Goal: Transaction & Acquisition: Subscribe to service/newsletter

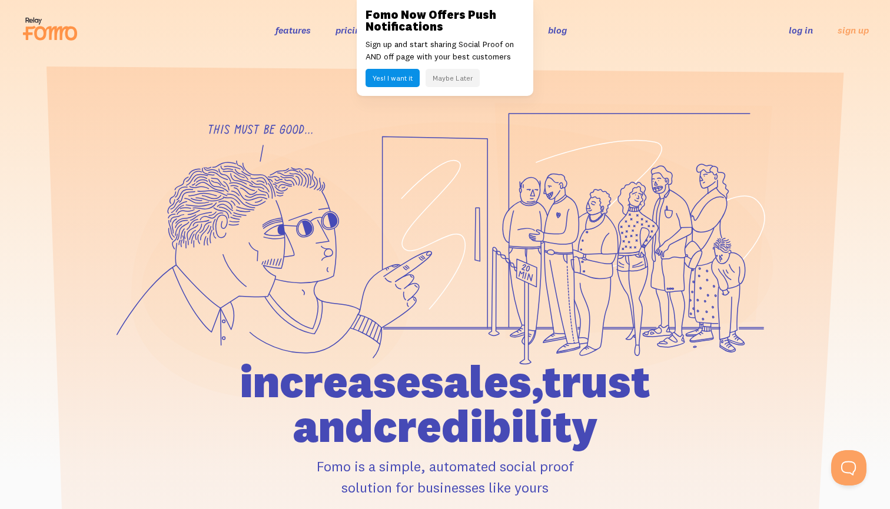
click at [456, 80] on button "Maybe Later" at bounding box center [453, 78] width 54 height 18
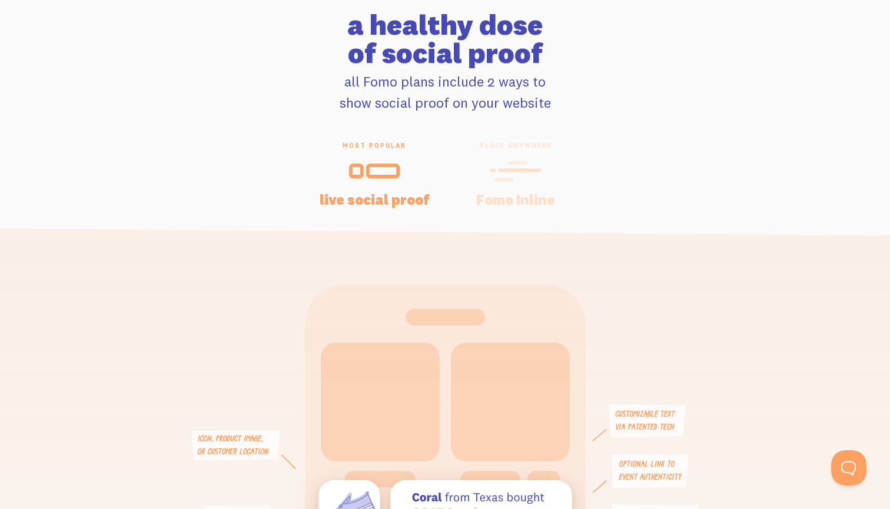
scroll to position [2428, 0]
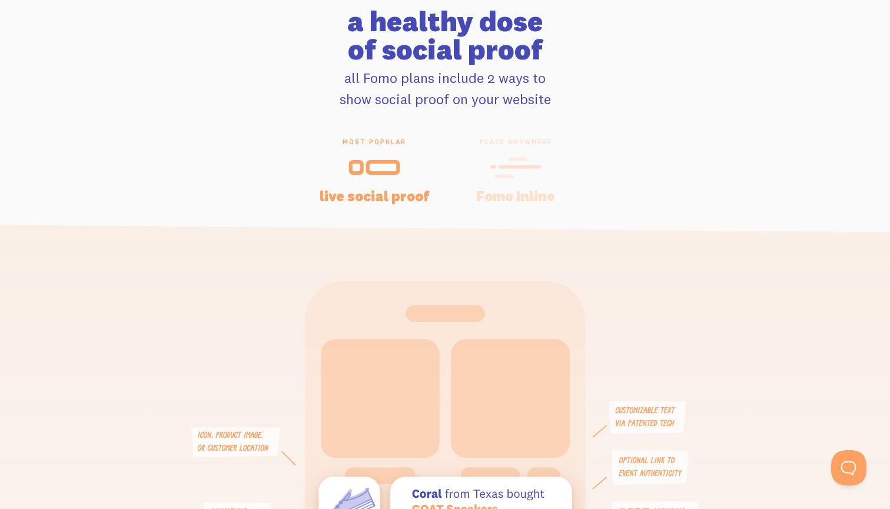
click at [513, 172] on icon at bounding box center [516, 167] width 52 height 26
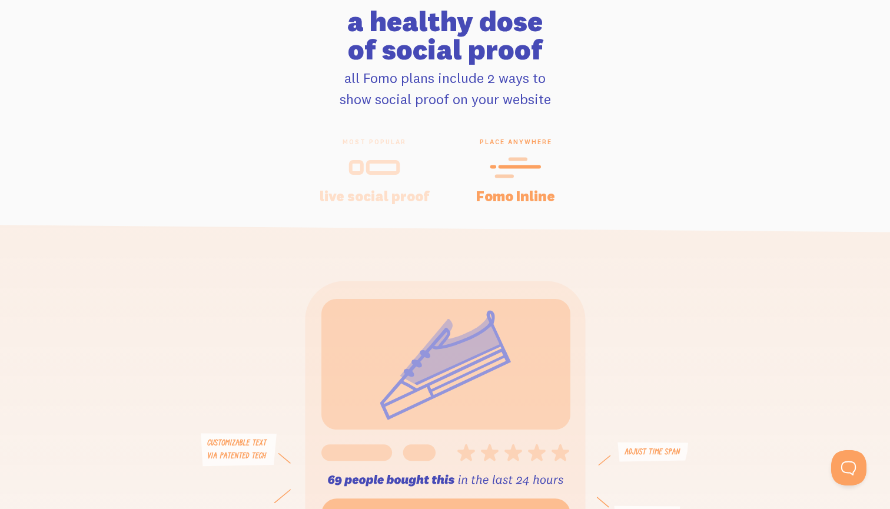
click at [405, 165] on div at bounding box center [374, 168] width 113 height 28
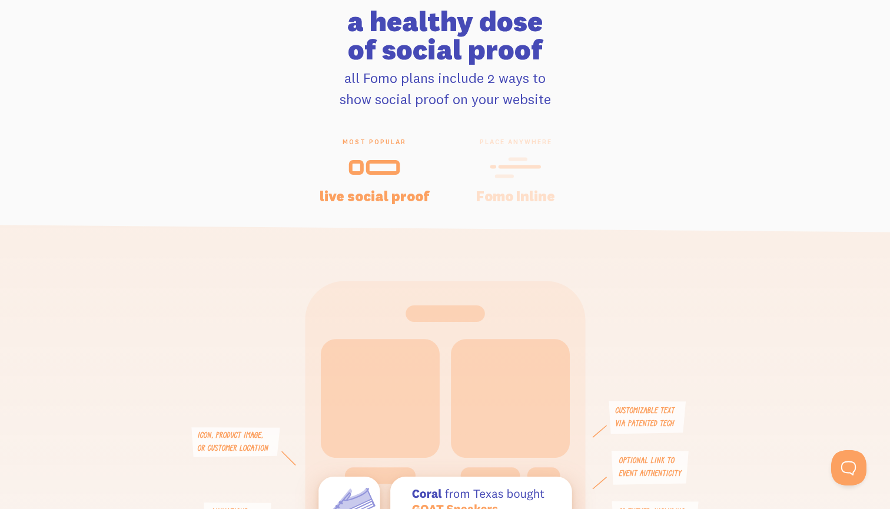
click at [488, 176] on div at bounding box center [515, 168] width 113 height 28
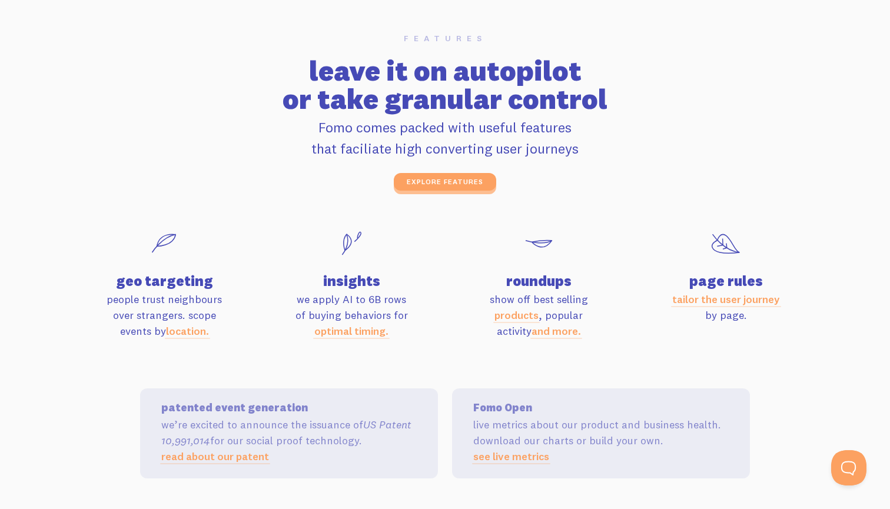
scroll to position [3799, 0]
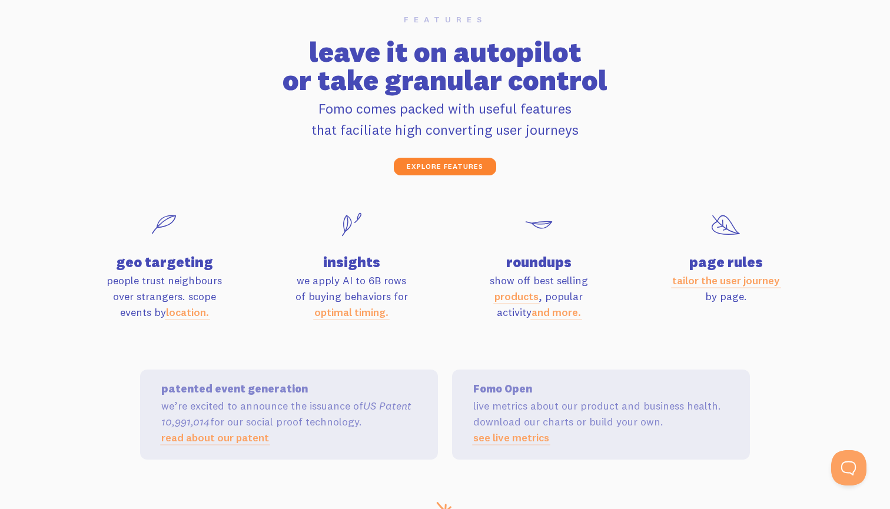
click at [429, 158] on link "explore features" at bounding box center [445, 167] width 102 height 18
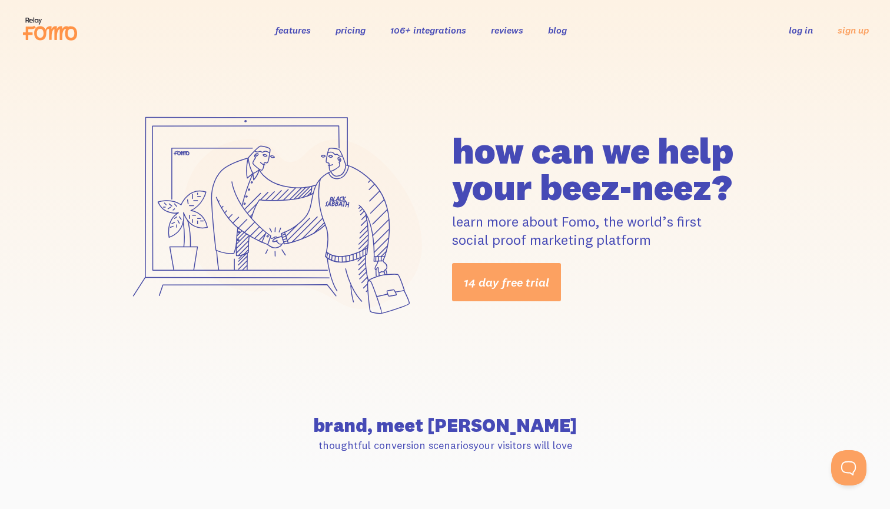
click at [449, 29] on link "106+ integrations" at bounding box center [428, 30] width 76 height 12
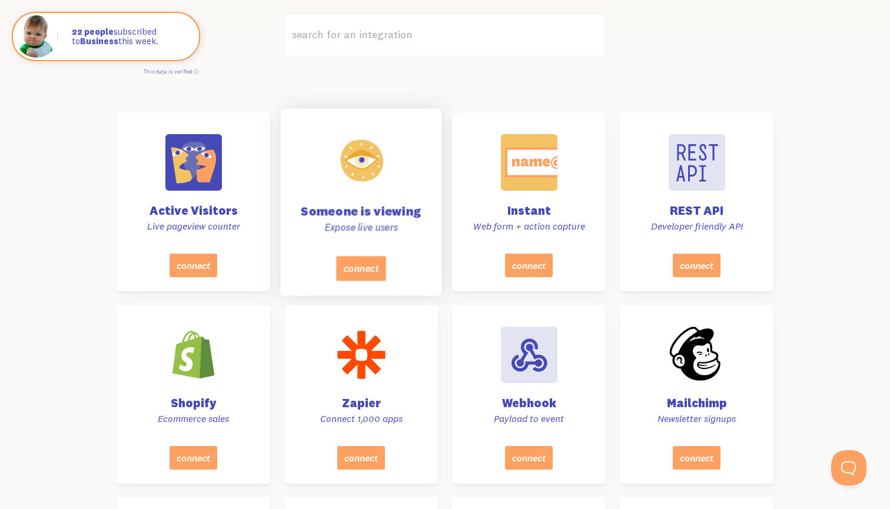
scroll to position [447, 0]
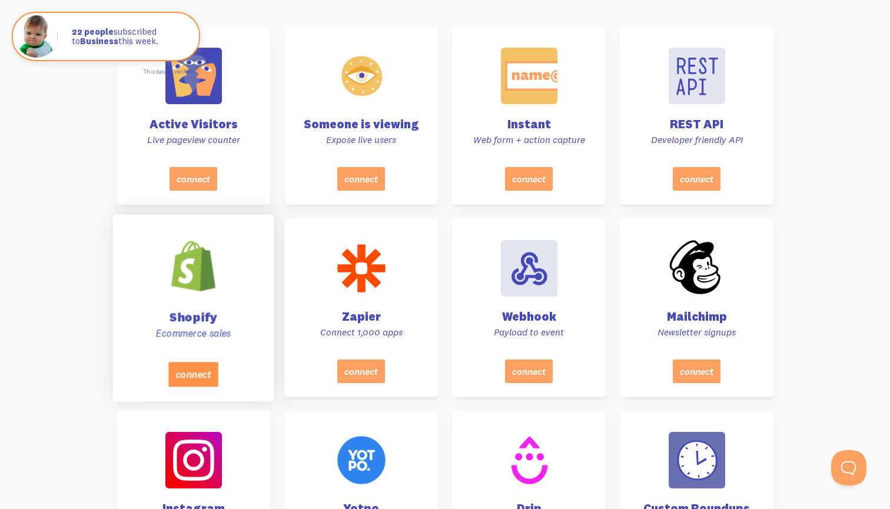
click at [200, 375] on button "connect" at bounding box center [193, 374] width 50 height 25
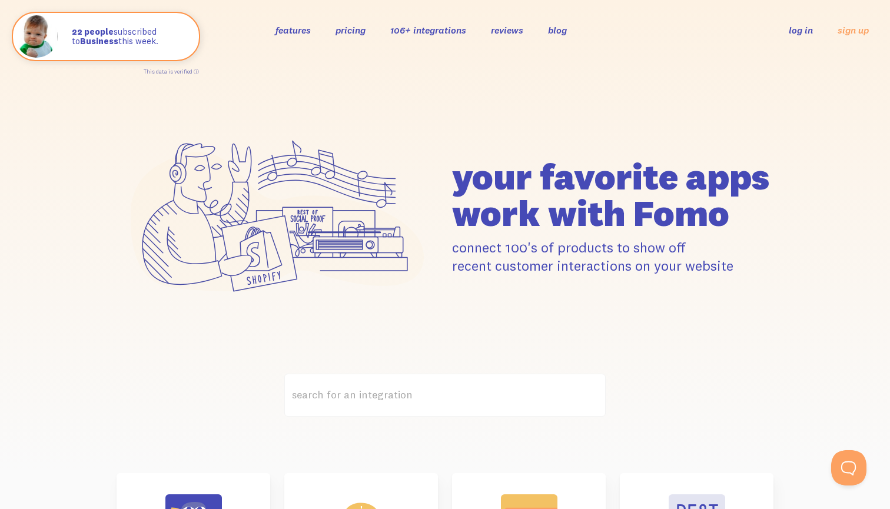
scroll to position [0, 0]
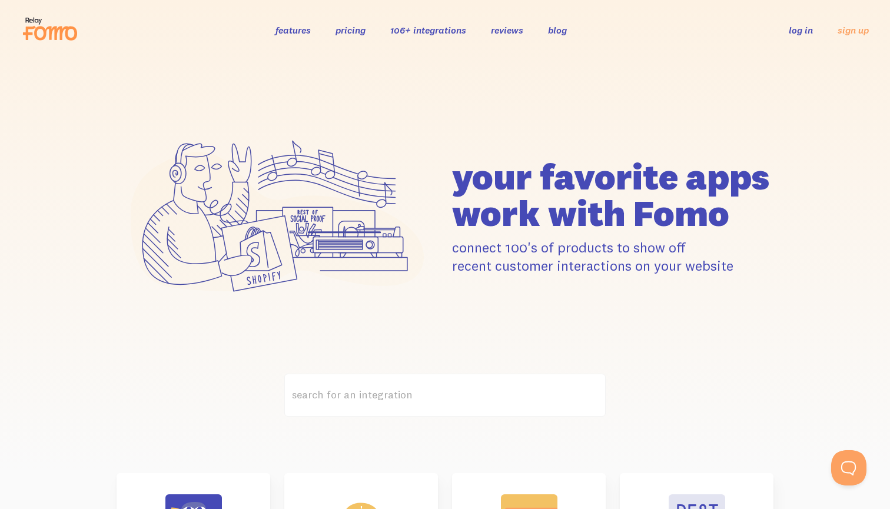
click at [350, 28] on link "pricing" at bounding box center [351, 30] width 30 height 12
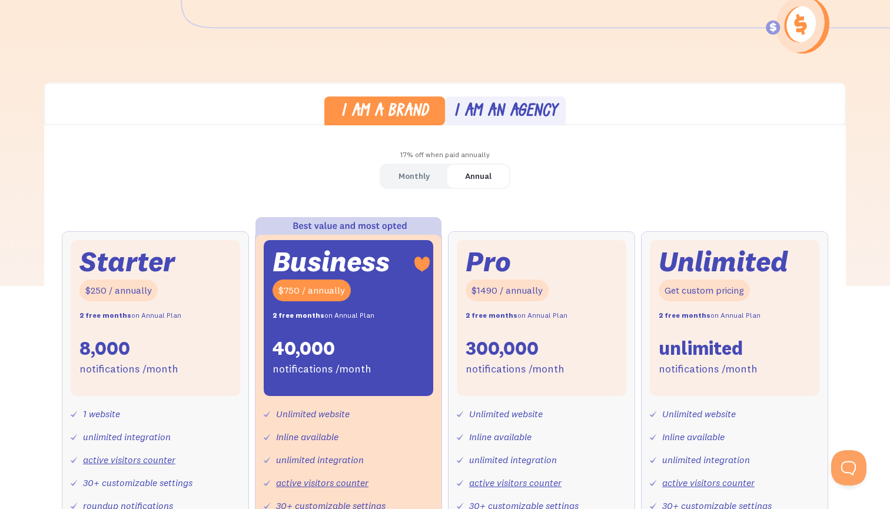
scroll to position [256, 0]
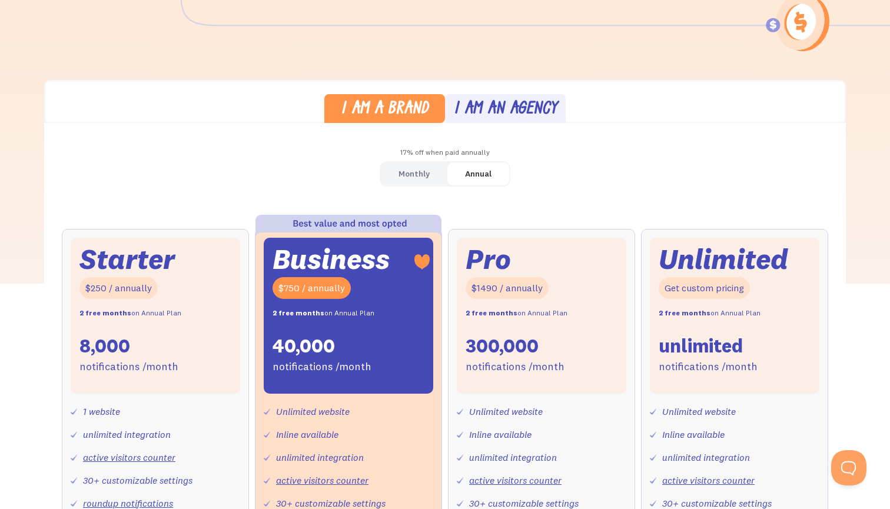
click at [410, 165] on div "Monthly" at bounding box center [414, 173] width 31 height 17
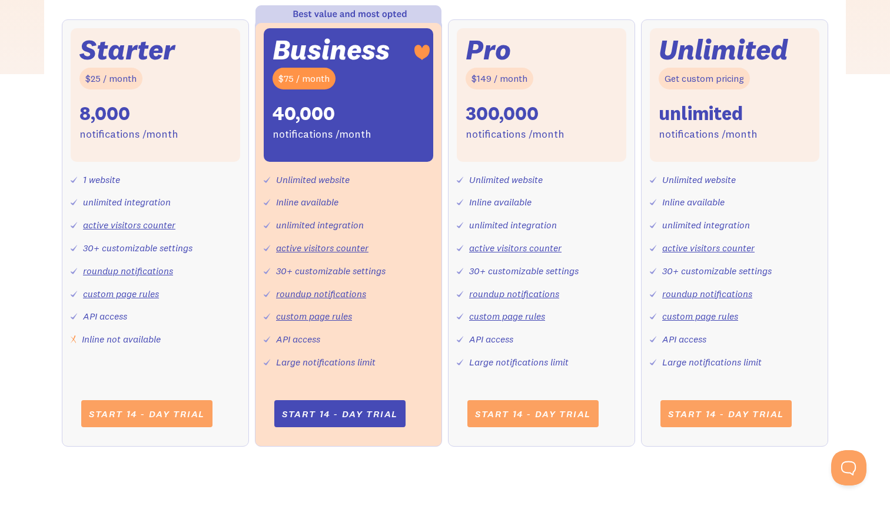
scroll to position [482, 0]
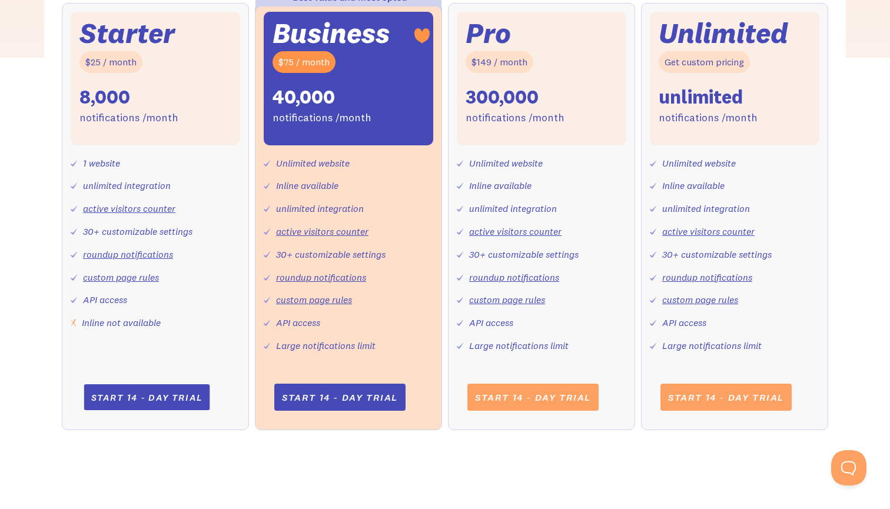
click at [158, 386] on link "Start 14 - day trial" at bounding box center [147, 398] width 126 height 26
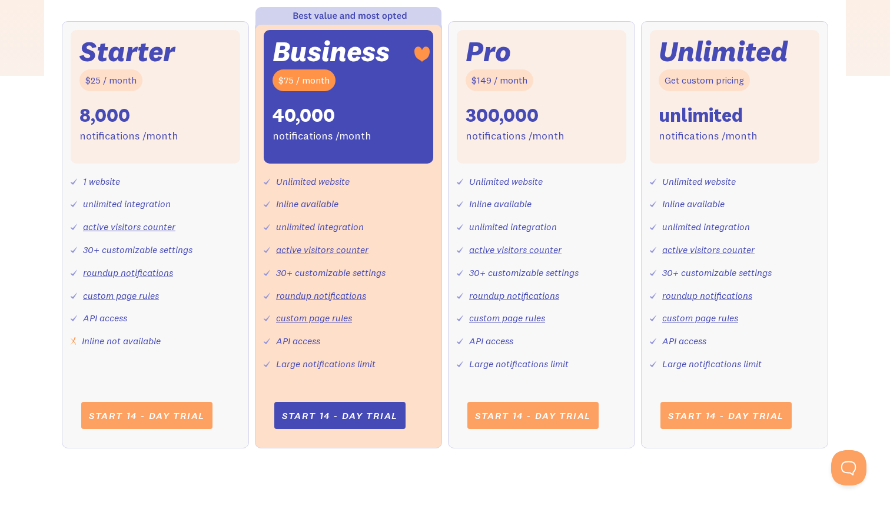
scroll to position [449, 0]
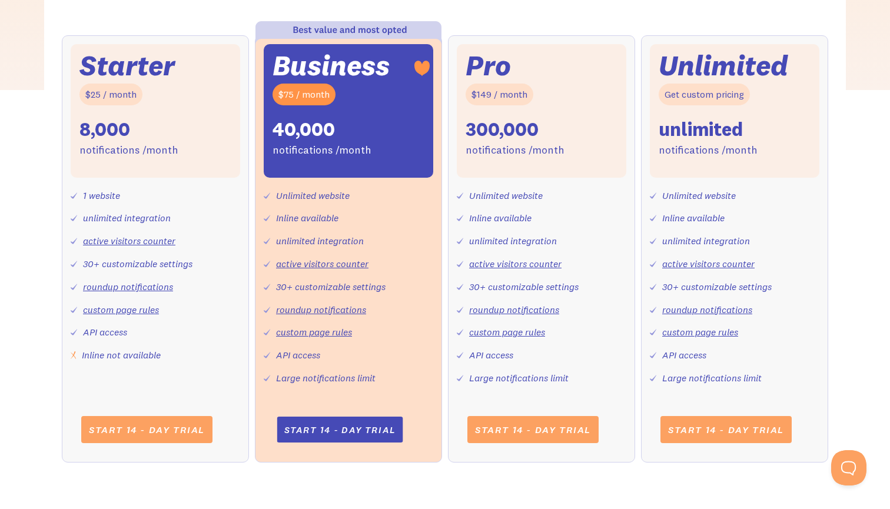
click at [345, 424] on link "Start 14 - day trial" at bounding box center [340, 430] width 126 height 26
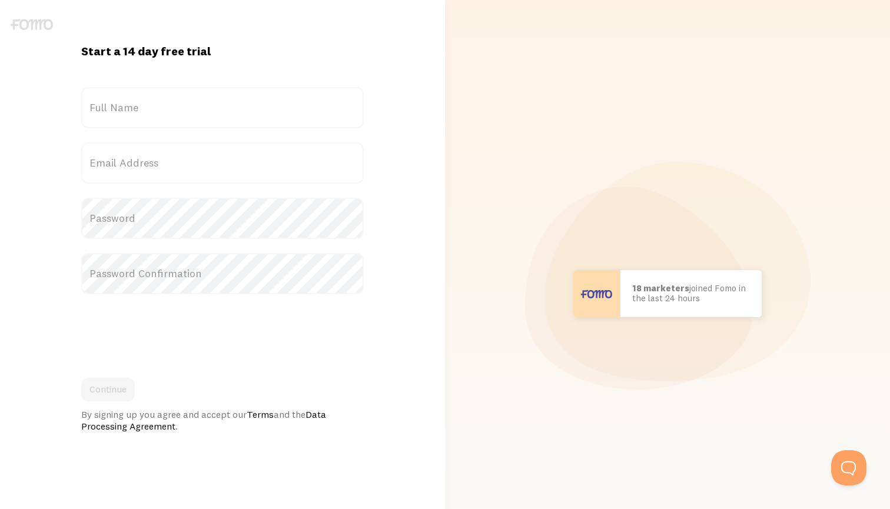
click at [276, 106] on label "Full Name" at bounding box center [222, 107] width 283 height 41
click at [276, 106] on input "Full Name" at bounding box center [222, 107] width 283 height 41
type input "[PERSON_NAME]"
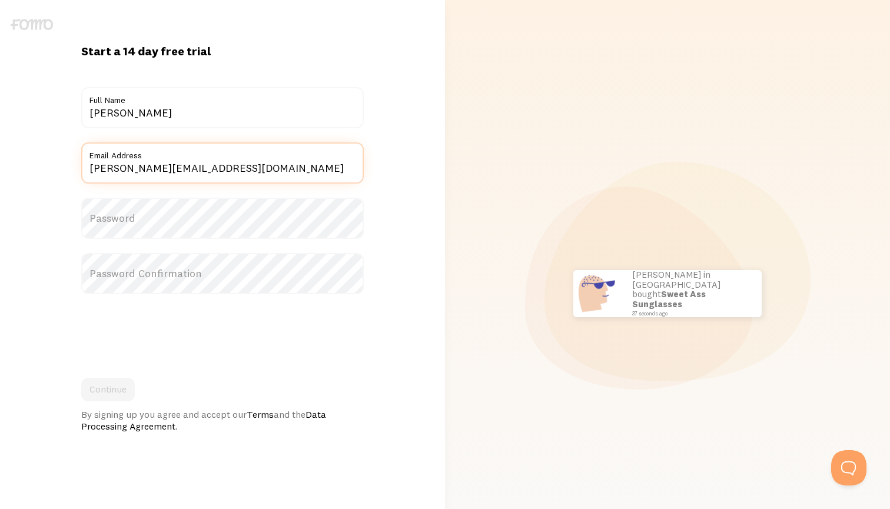
type input "[PERSON_NAME][EMAIL_ADDRESS][DOMAIN_NAME]"
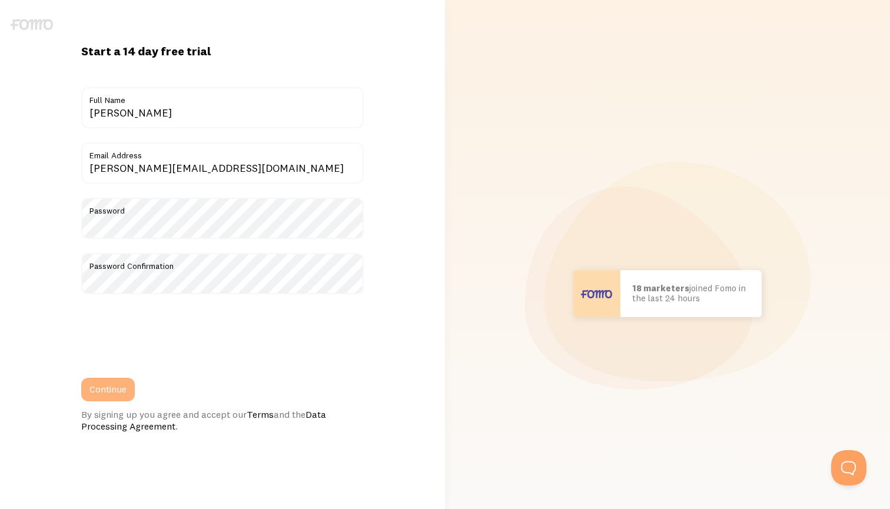
click at [107, 388] on button "Continue" at bounding box center [108, 390] width 54 height 24
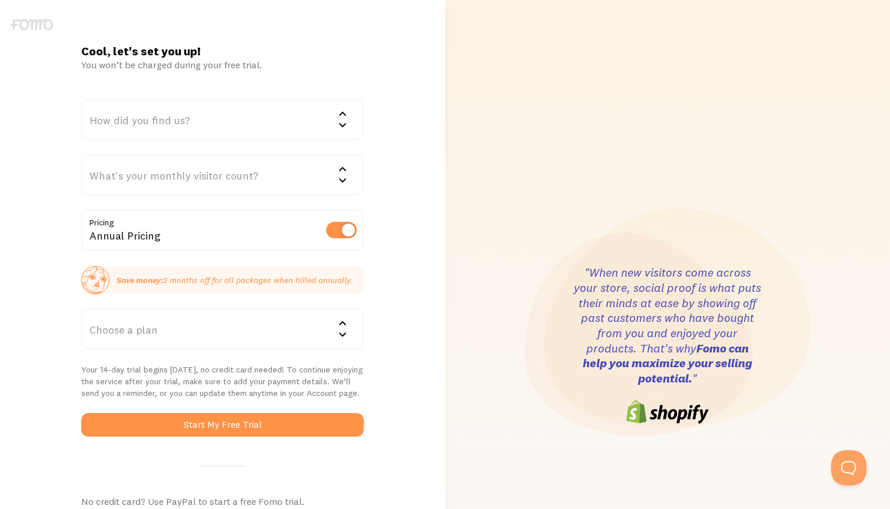
click at [341, 112] on icon at bounding box center [343, 114] width 14 height 14
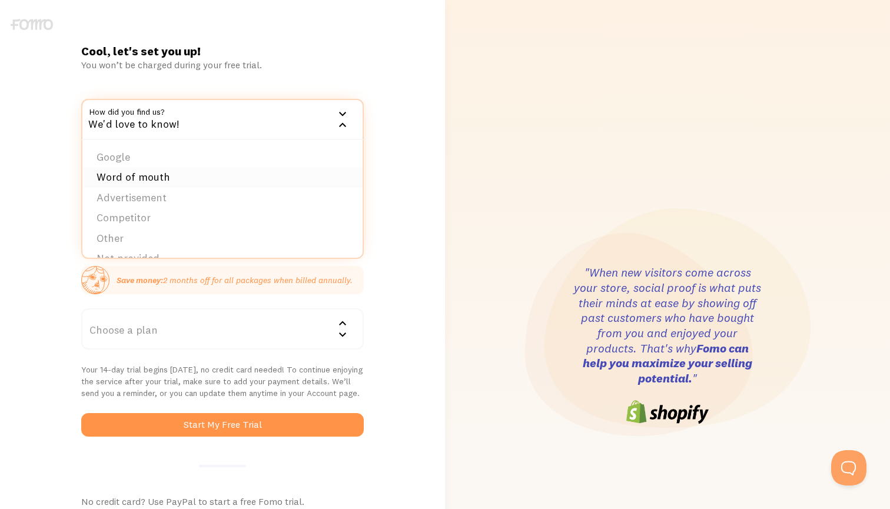
click at [297, 174] on li "Word of mouth" at bounding box center [222, 177] width 280 height 21
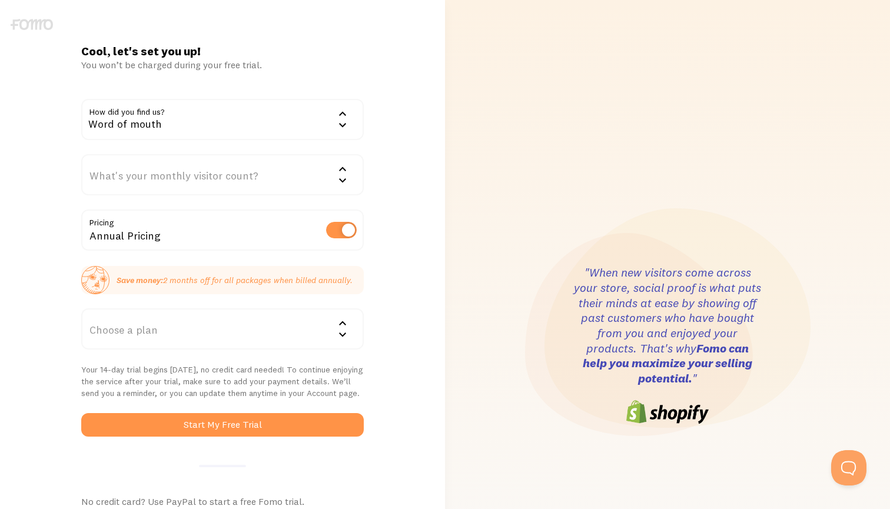
click at [299, 181] on div "What's your monthly visitor count?" at bounding box center [222, 174] width 283 height 41
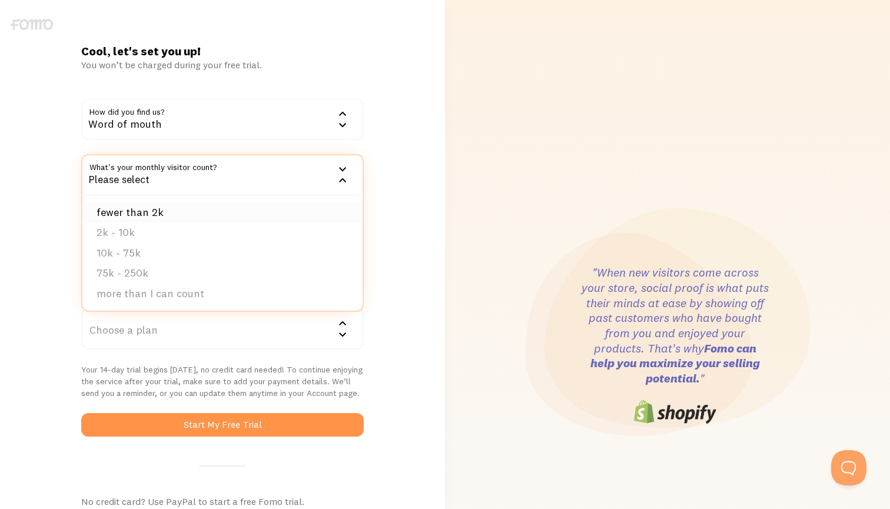
click at [286, 217] on li "fewer than 2k" at bounding box center [222, 213] width 280 height 21
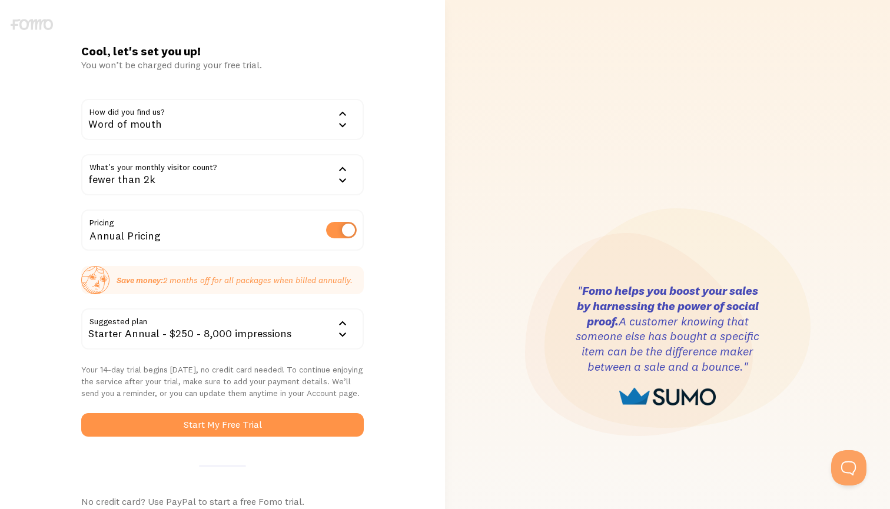
click at [348, 233] on label at bounding box center [341, 230] width 31 height 16
click at [348, 233] on input "checkbox" at bounding box center [341, 230] width 31 height 16
checkbox input "false"
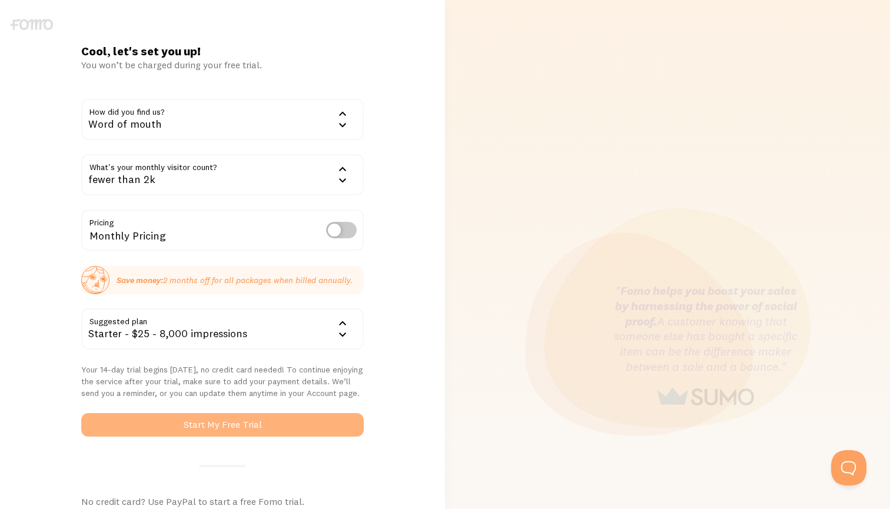
click at [319, 422] on button "Start My Free Trial" at bounding box center [222, 425] width 283 height 24
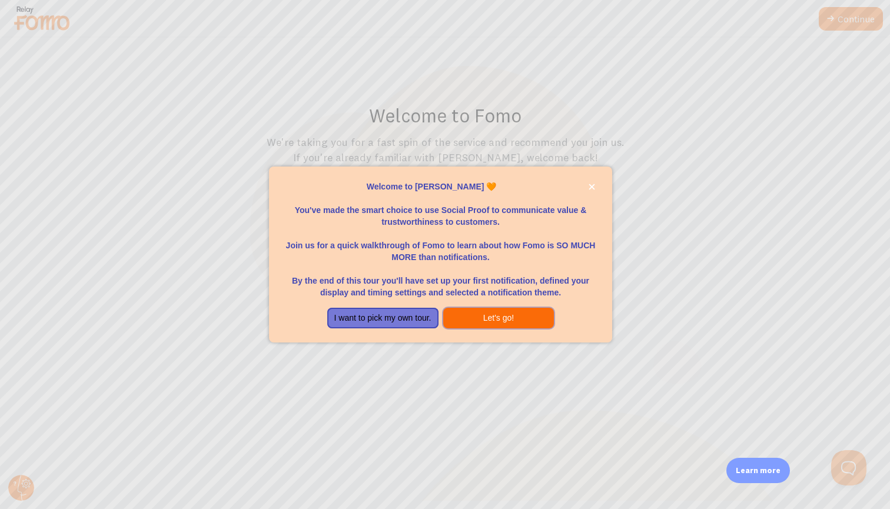
click at [487, 313] on button "Let's go!" at bounding box center [498, 318] width 111 height 21
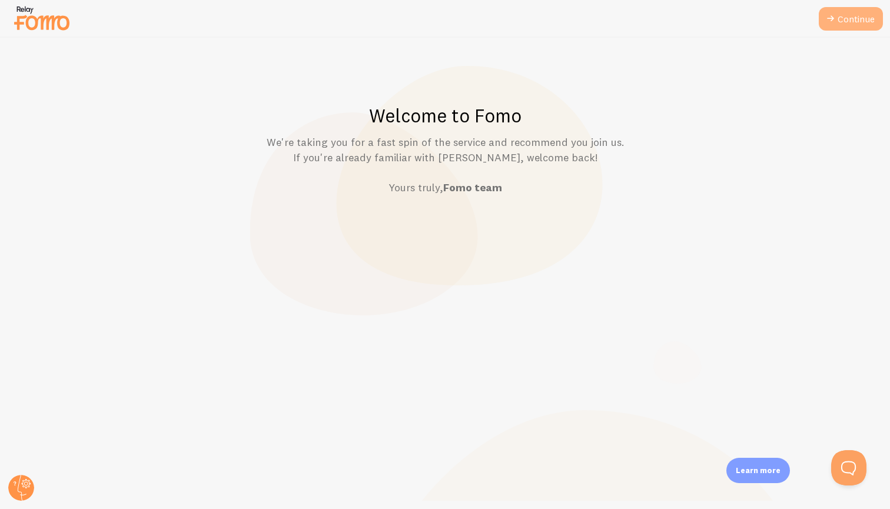
click at [842, 16] on link "Continue" at bounding box center [851, 19] width 64 height 24
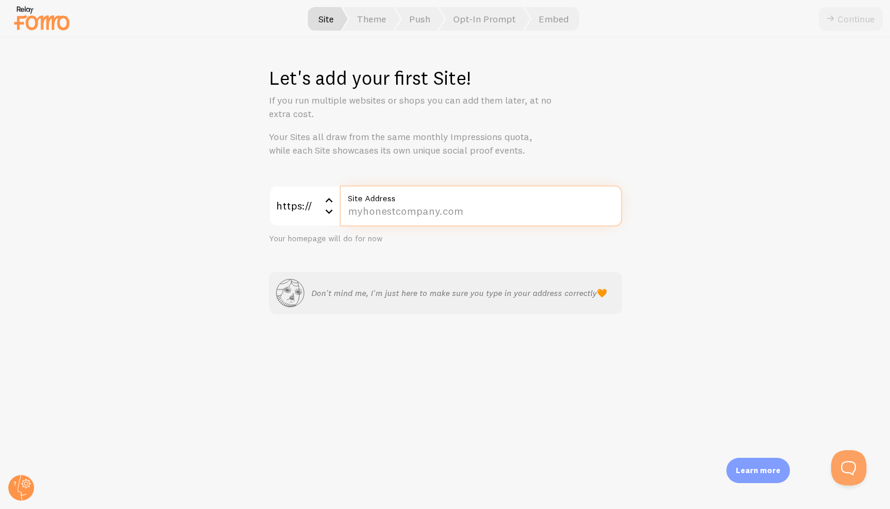
click at [472, 210] on input "Site Address" at bounding box center [481, 205] width 283 height 41
type input "angelajford.com"
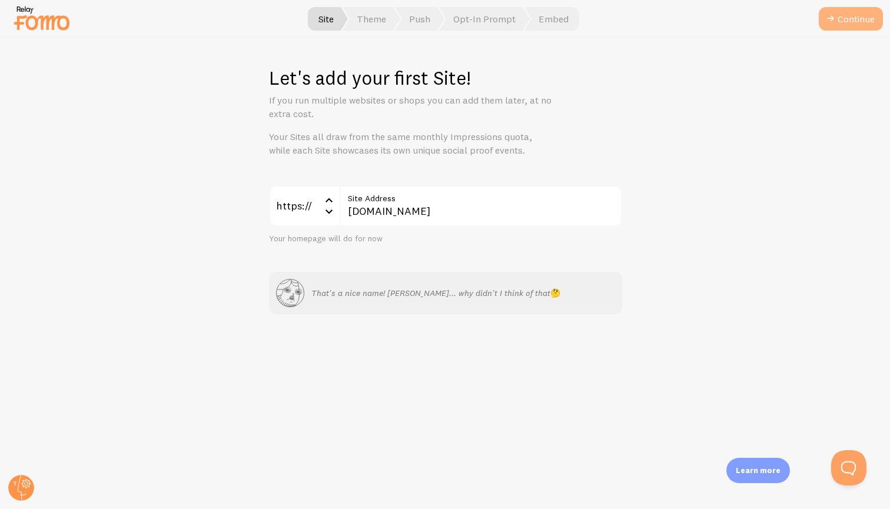
click at [831, 20] on icon "submit" at bounding box center [831, 19] width 14 height 14
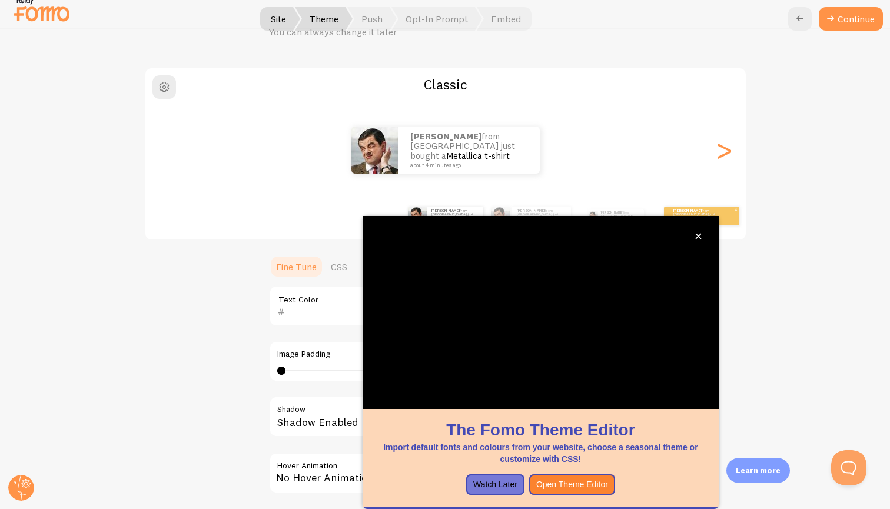
scroll to position [60, 0]
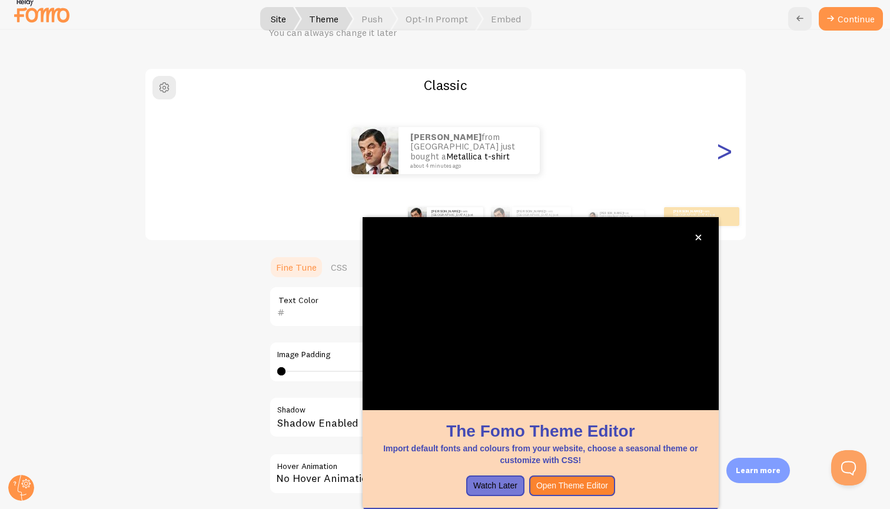
click at [732, 151] on div ">" at bounding box center [725, 150] width 14 height 85
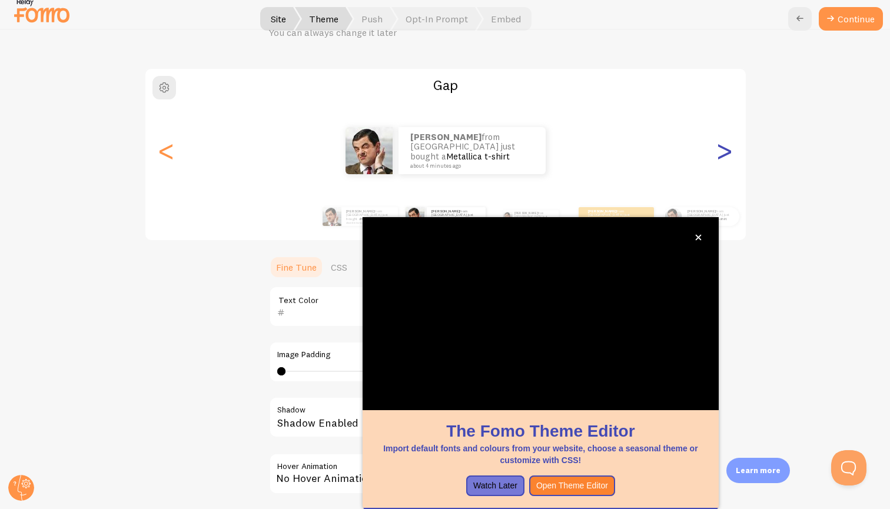
click at [732, 151] on div ">" at bounding box center [725, 150] width 14 height 85
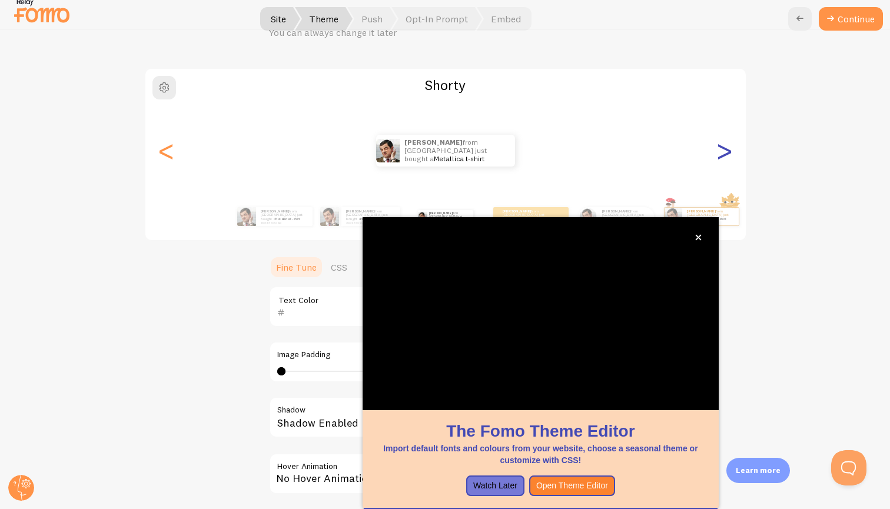
click at [732, 151] on div ">" at bounding box center [725, 150] width 14 height 85
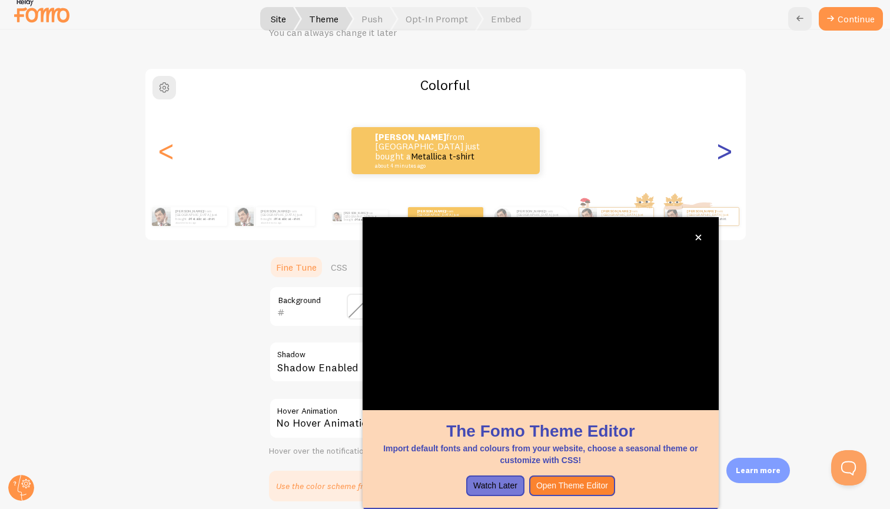
click at [732, 151] on div ">" at bounding box center [725, 150] width 14 height 85
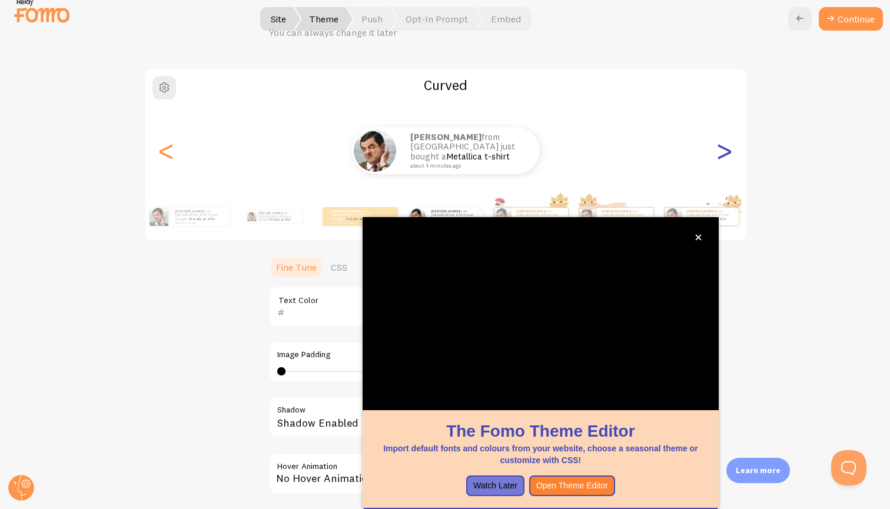
click at [732, 151] on div ">" at bounding box center [725, 150] width 14 height 85
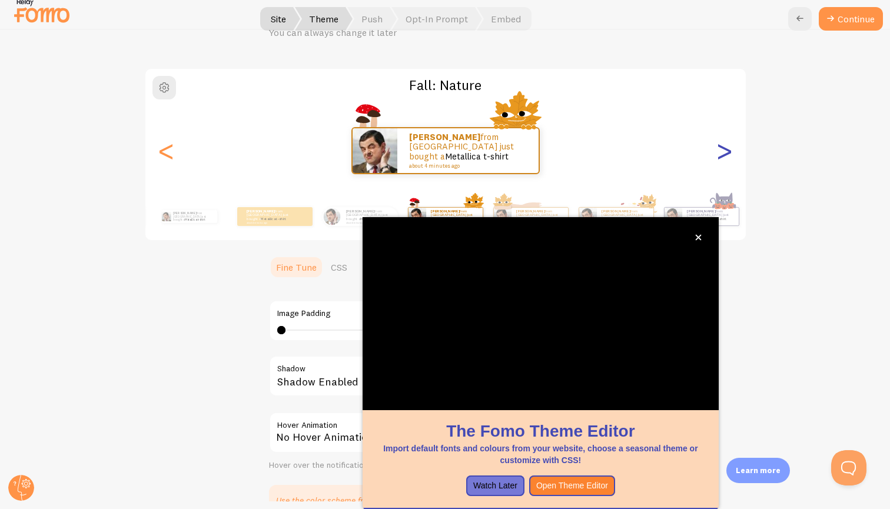
type input "0"
click at [732, 151] on div ">" at bounding box center [725, 150] width 14 height 85
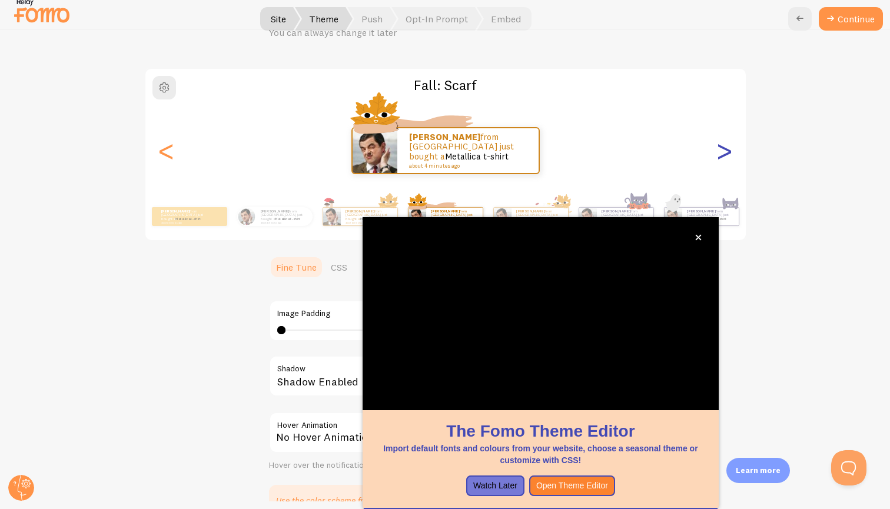
click at [732, 151] on div ">" at bounding box center [725, 150] width 14 height 85
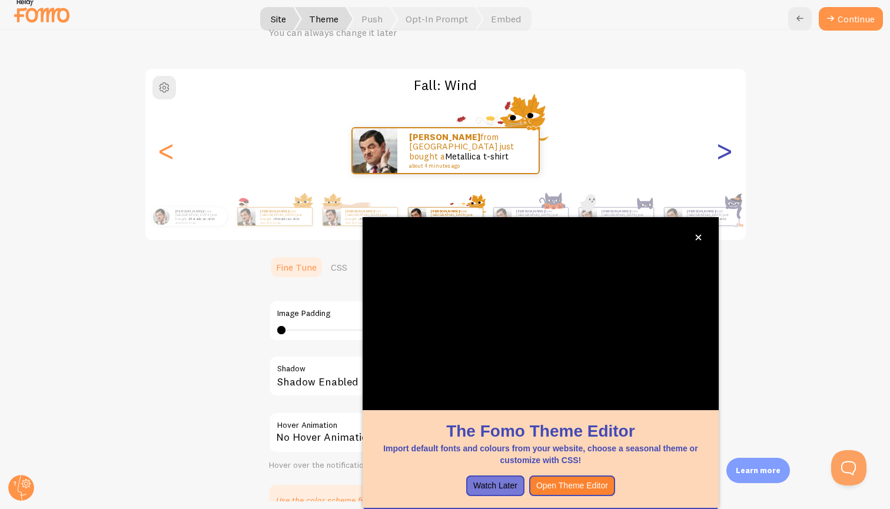
click at [732, 151] on div ">" at bounding box center [725, 150] width 14 height 85
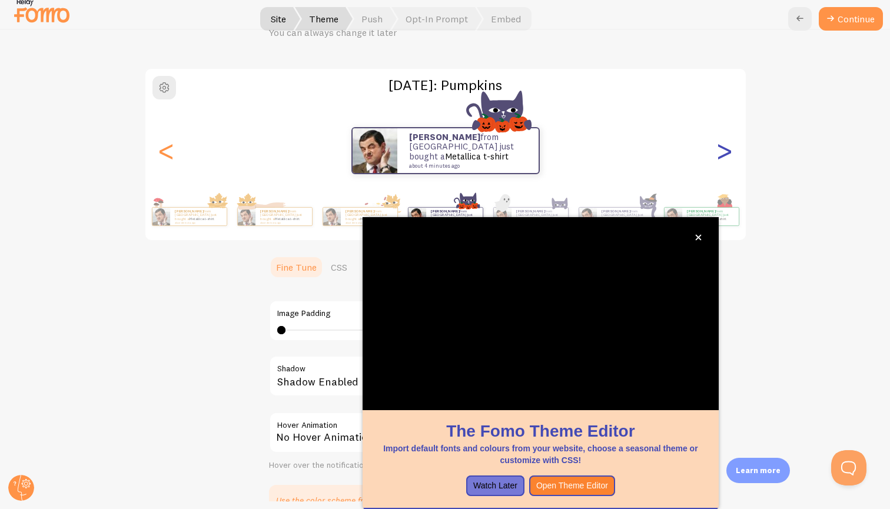
click at [732, 151] on div ">" at bounding box center [725, 150] width 14 height 85
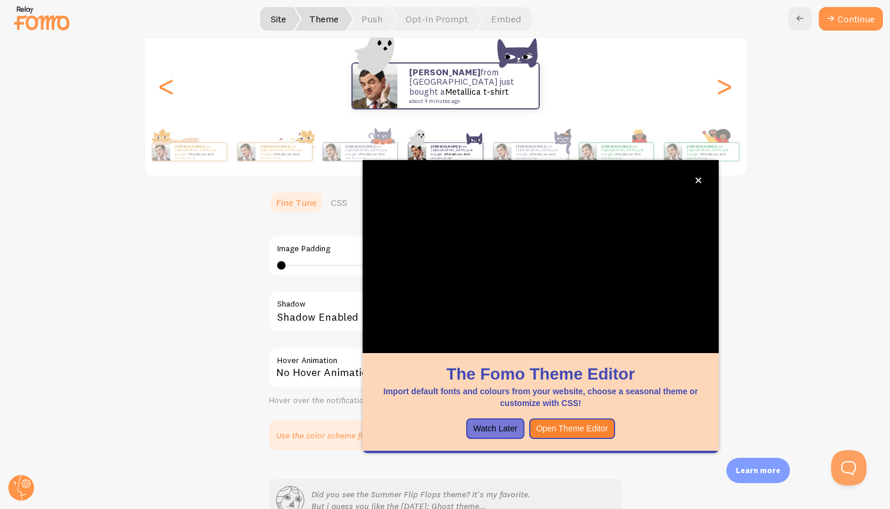
scroll to position [117, 0]
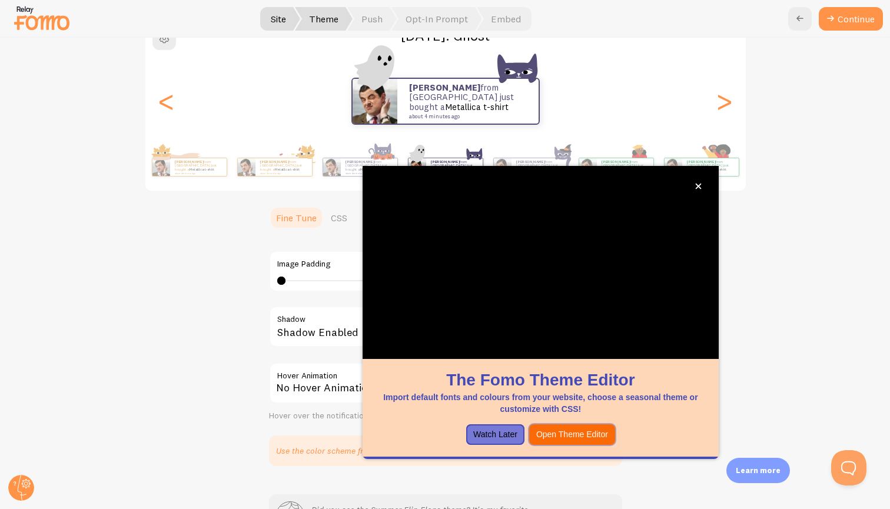
click at [540, 435] on button "Open Theme Editor" at bounding box center [572, 435] width 86 height 21
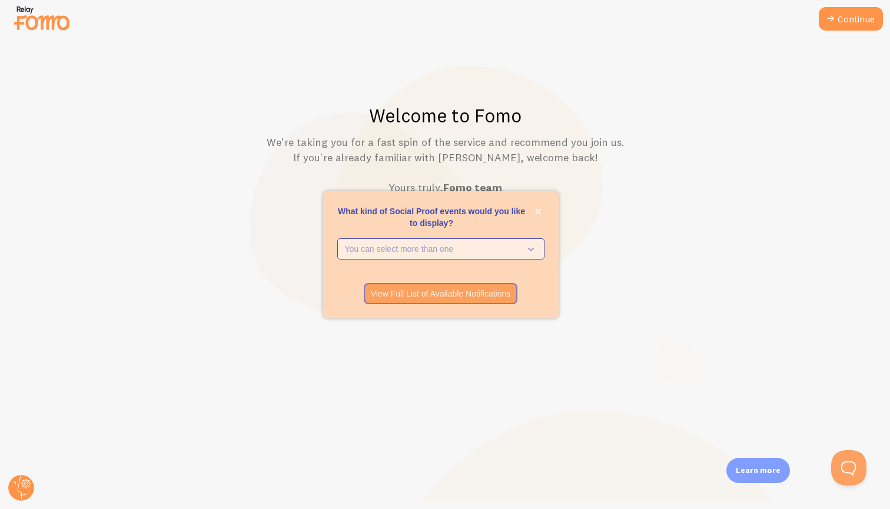
click at [503, 254] on button "You can select more than one" at bounding box center [440, 248] width 207 height 21
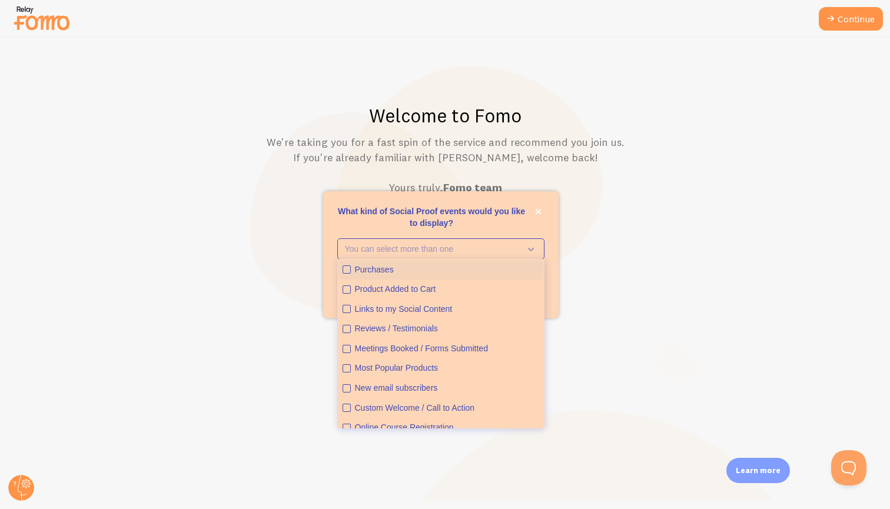
click at [479, 272] on div "Purchases" at bounding box center [447, 270] width 184 height 12
click at [460, 287] on div "Product Added to Cart" at bounding box center [447, 290] width 184 height 12
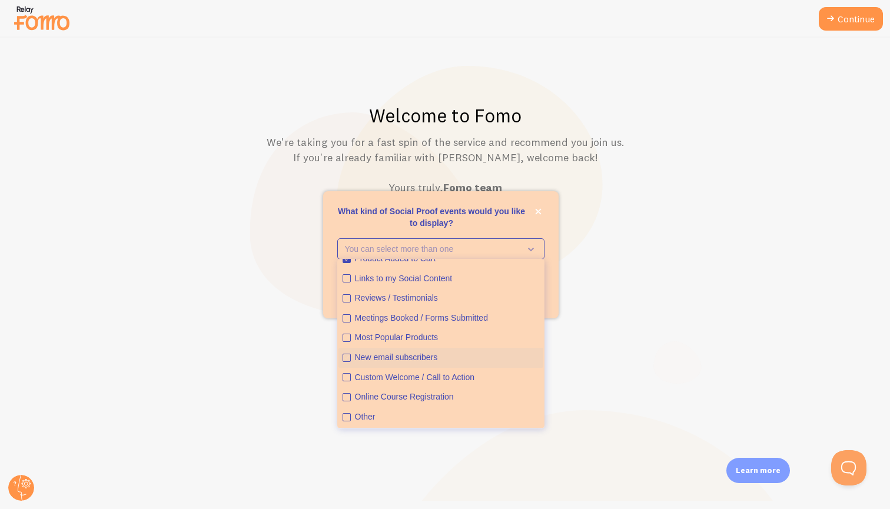
scroll to position [31, 0]
click at [436, 357] on div "New email subscribers" at bounding box center [447, 358] width 184 height 12
click at [635, 259] on div "Welcome to Fomo We're taking you for a fast spin of the service and recommend y…" at bounding box center [446, 274] width 890 height 472
click at [611, 251] on div "Welcome to Fomo We're taking you for a fast spin of the service and recommend y…" at bounding box center [446, 274] width 890 height 472
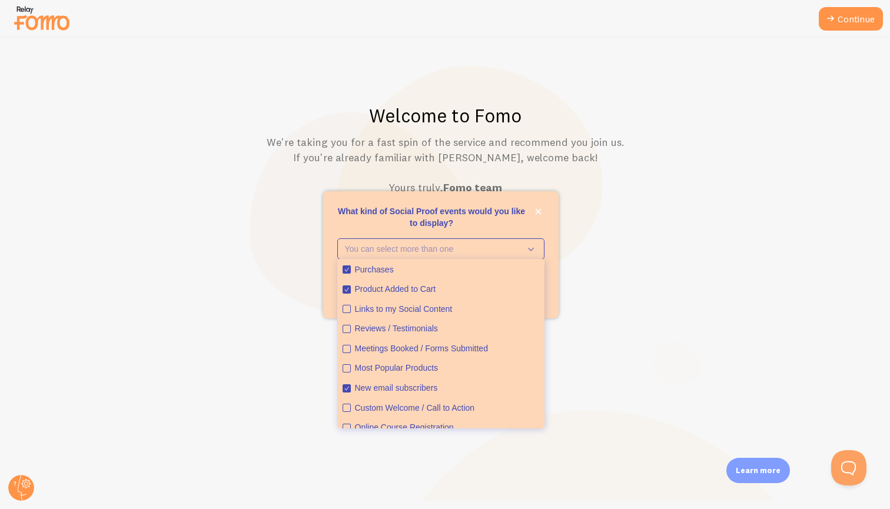
scroll to position [0, 0]
click at [435, 221] on p "What kind of Social Proof events would you like to display?" at bounding box center [440, 218] width 207 height 24
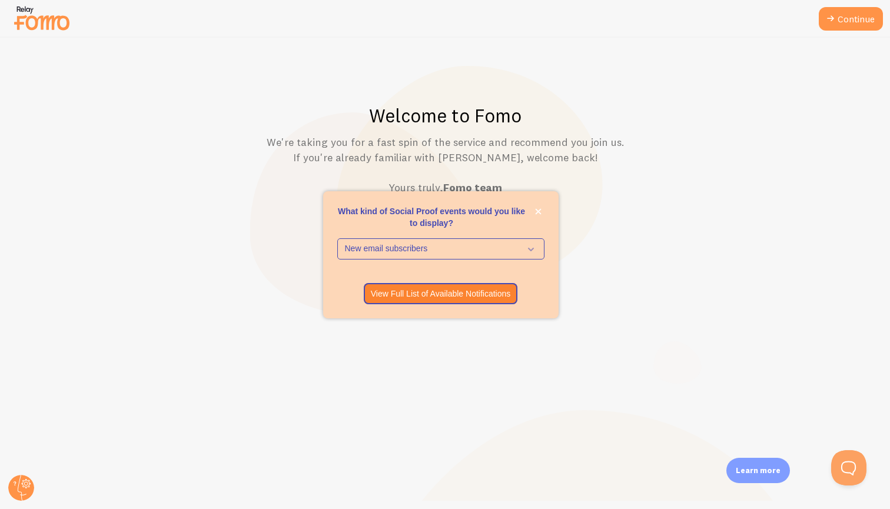
click at [435, 221] on p "What kind of Social Proof events would you like to display?" at bounding box center [440, 218] width 207 height 24
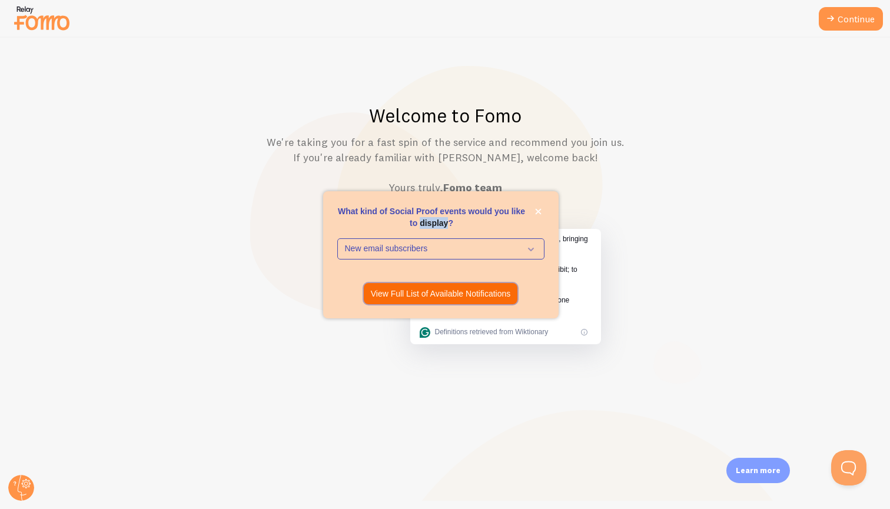
click at [427, 291] on p "View Full List of Available Notifications" at bounding box center [441, 294] width 140 height 12
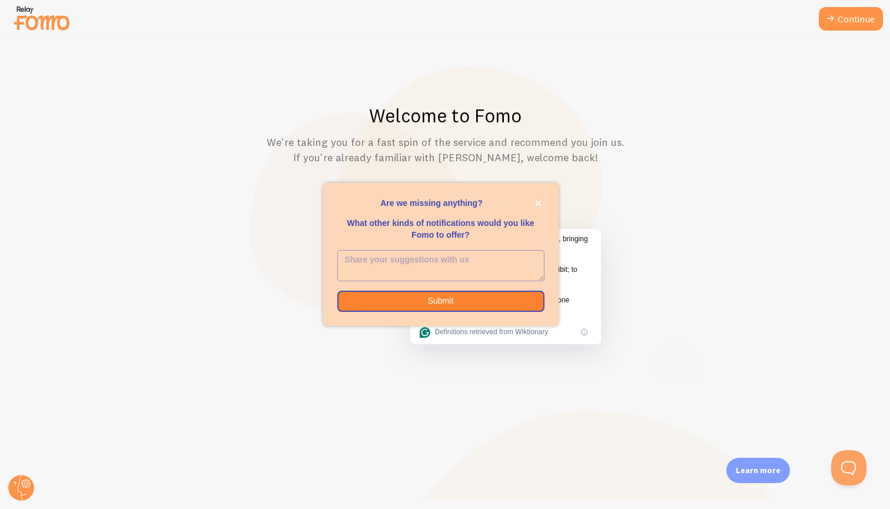
click at [442, 256] on textarea "<p>Are we missing anything? </p><p></p><p>What other kinds of notifications wou…" at bounding box center [441, 266] width 206 height 30
click at [441, 299] on button "Submit" at bounding box center [440, 301] width 207 height 21
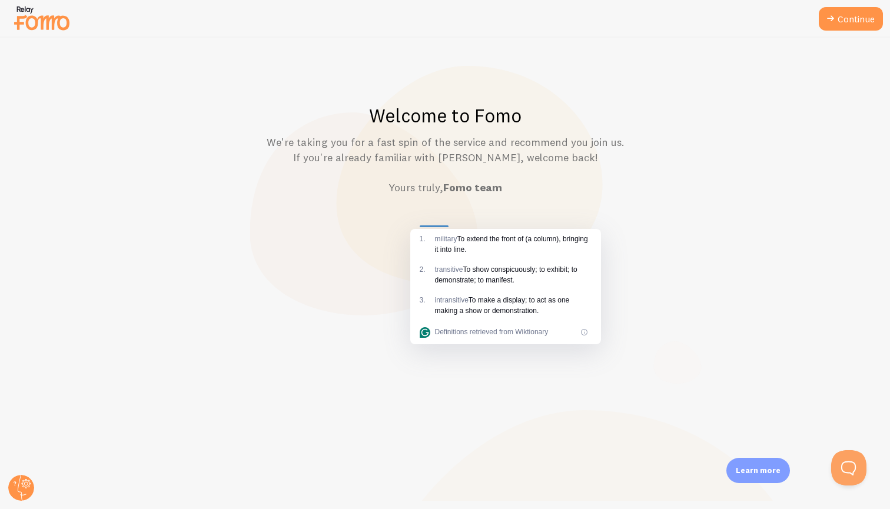
click at [665, 250] on div "Welcome to Fomo We're taking you for a fast spin of the service and recommend y…" at bounding box center [446, 274] width 890 height 472
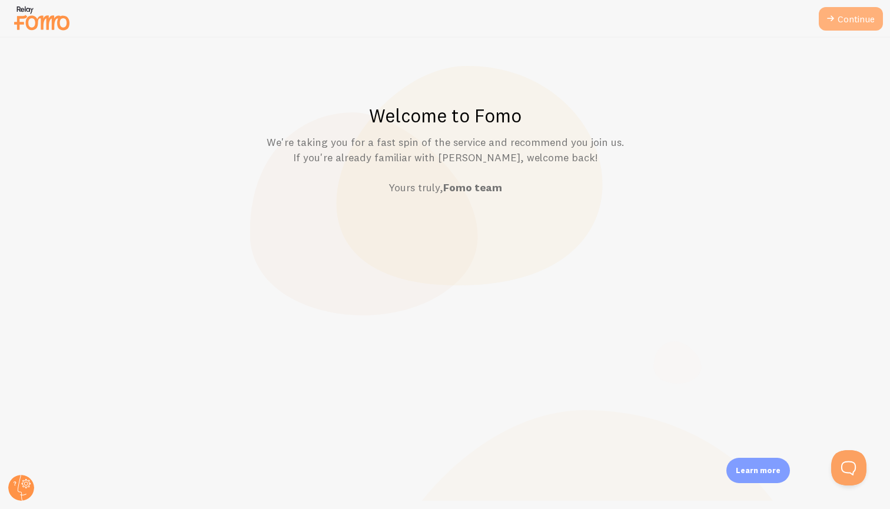
click at [843, 26] on link "Continue" at bounding box center [851, 19] width 64 height 24
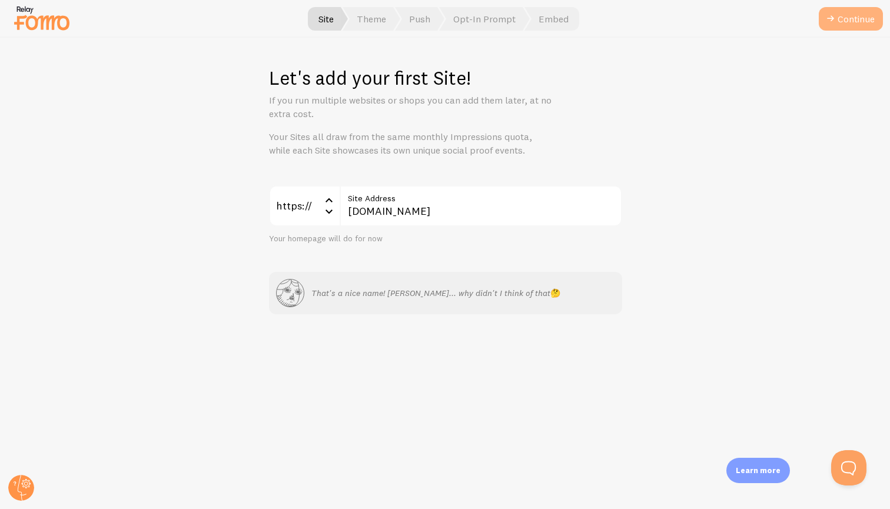
click at [858, 24] on button "Continue" at bounding box center [851, 19] width 64 height 24
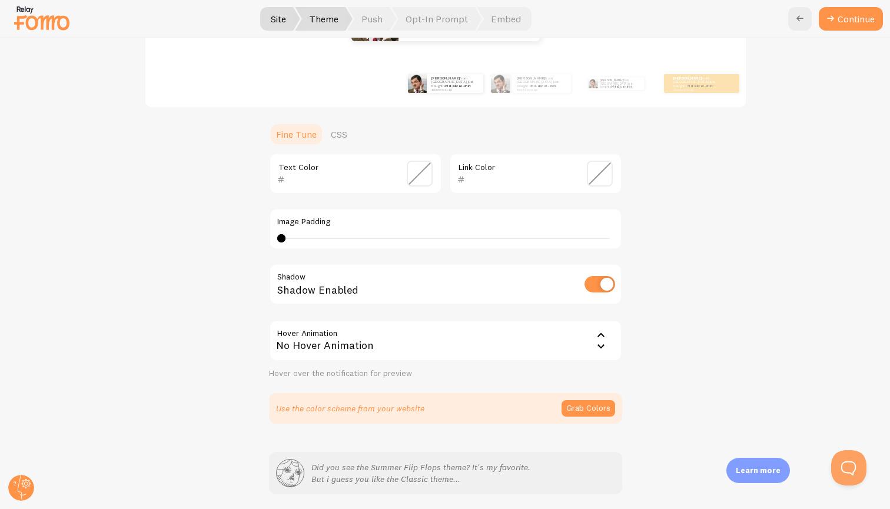
scroll to position [201, 0]
click at [605, 407] on button "Grab Colors" at bounding box center [589, 408] width 54 height 16
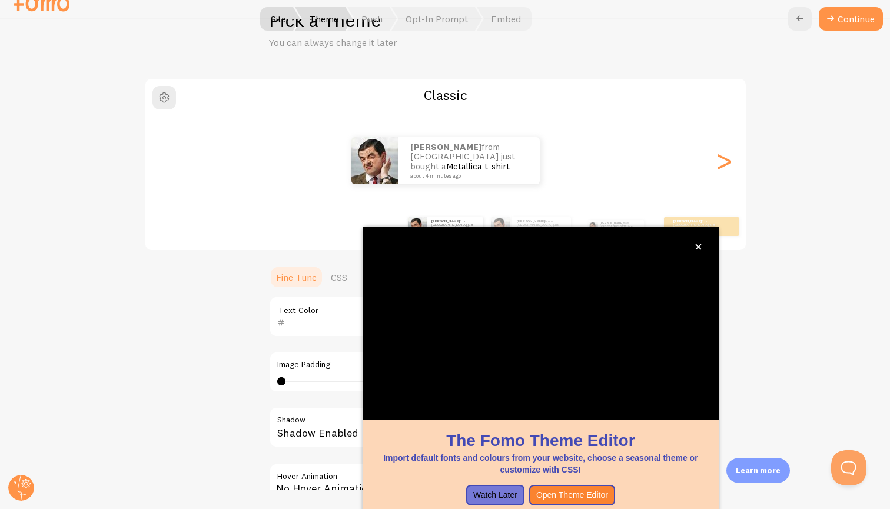
scroll to position [8, 0]
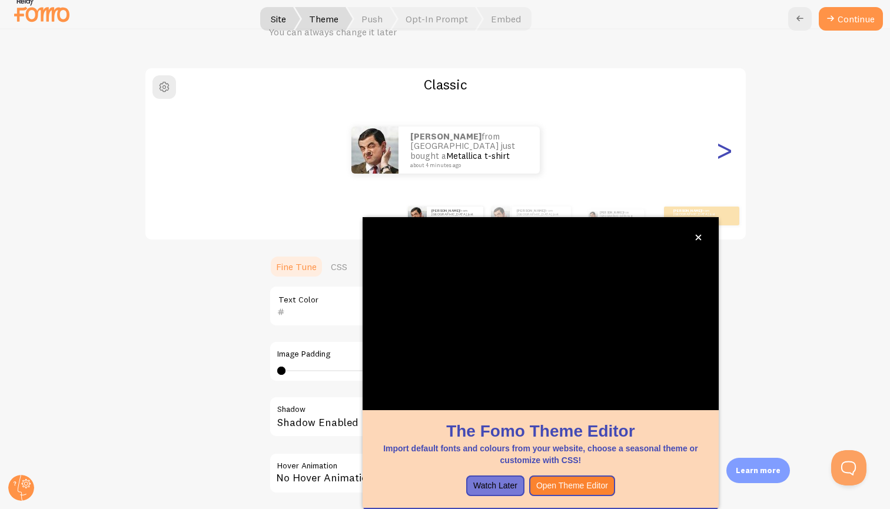
click at [728, 158] on div ">" at bounding box center [725, 150] width 14 height 85
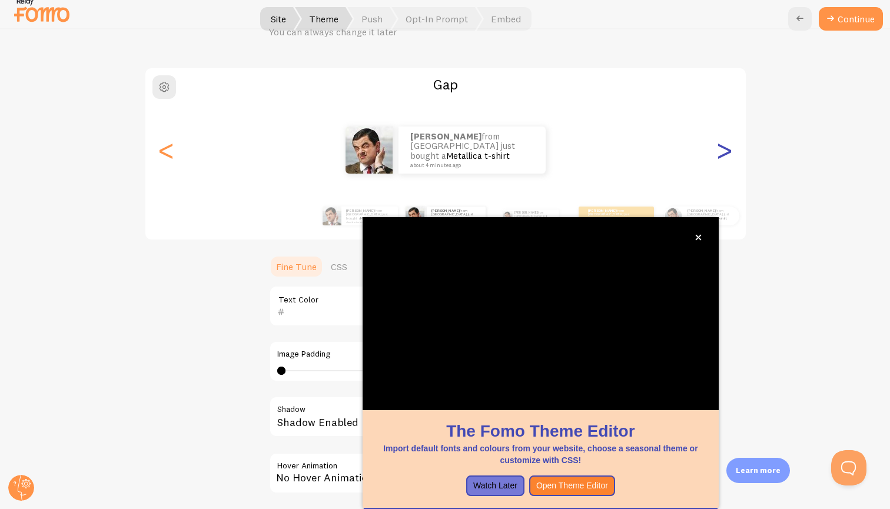
click at [728, 158] on div ">" at bounding box center [725, 150] width 14 height 85
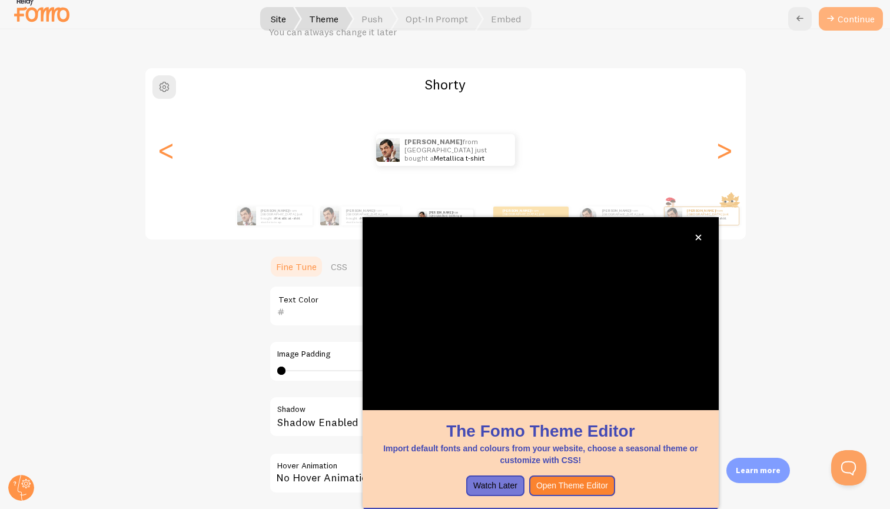
click at [854, 18] on button "Continue" at bounding box center [851, 19] width 64 height 24
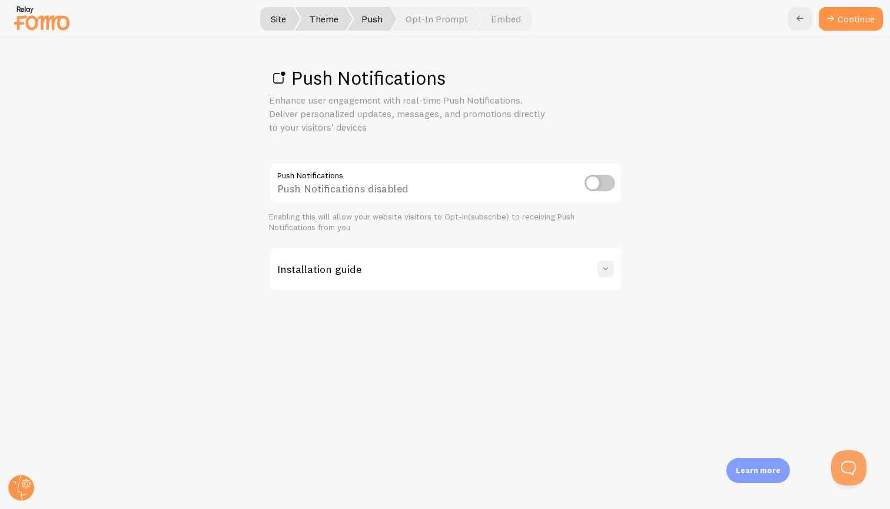
click at [605, 266] on span at bounding box center [606, 269] width 12 height 12
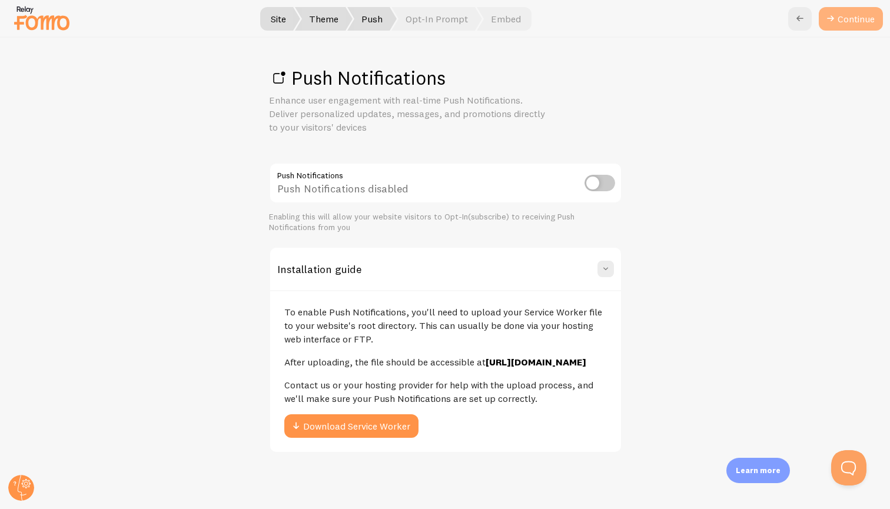
click at [839, 16] on link "Continue" at bounding box center [851, 19] width 64 height 24
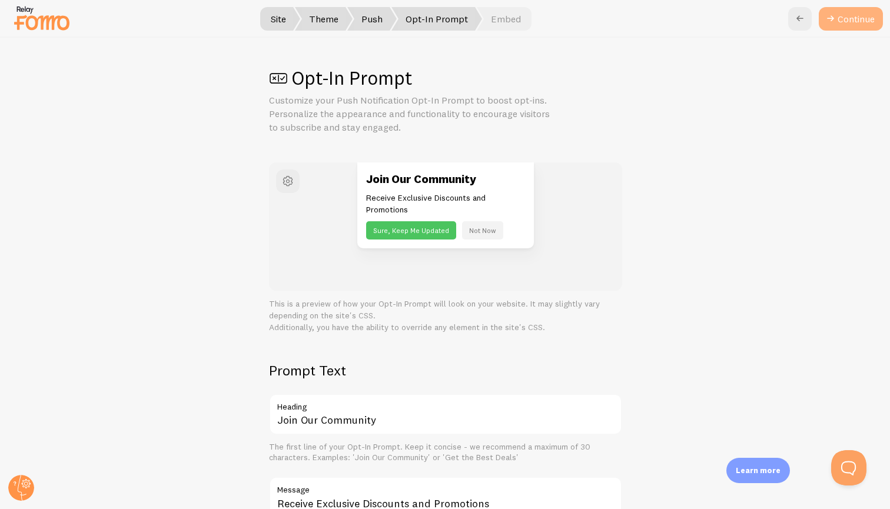
click at [856, 12] on button "Continue" at bounding box center [851, 19] width 64 height 24
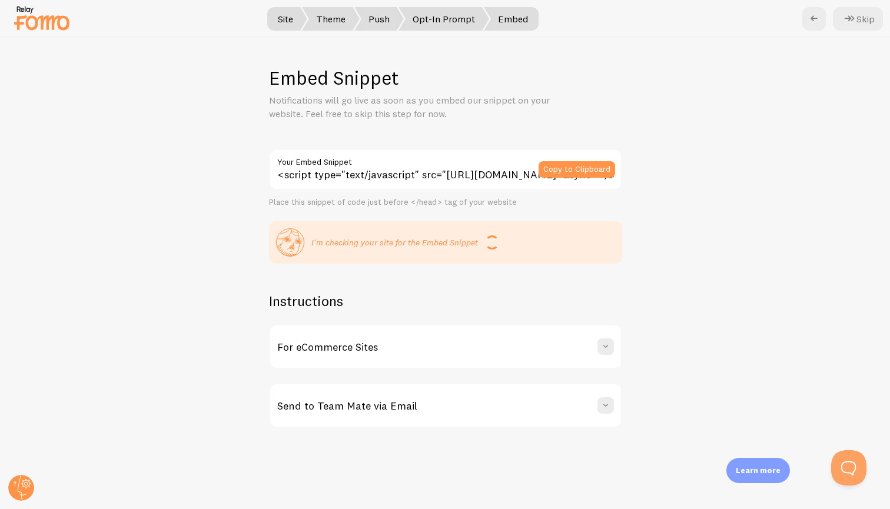
click at [619, 343] on div "For eCommerce Sites" at bounding box center [445, 347] width 351 height 42
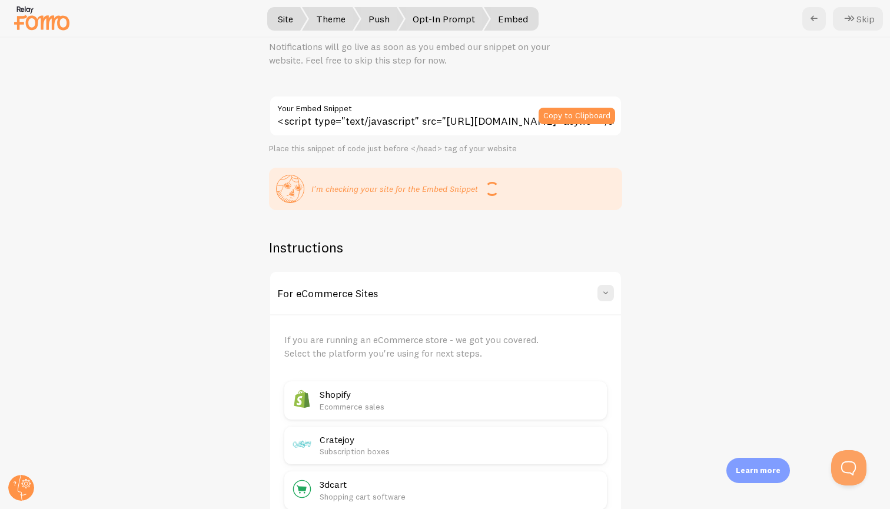
scroll to position [86, 0]
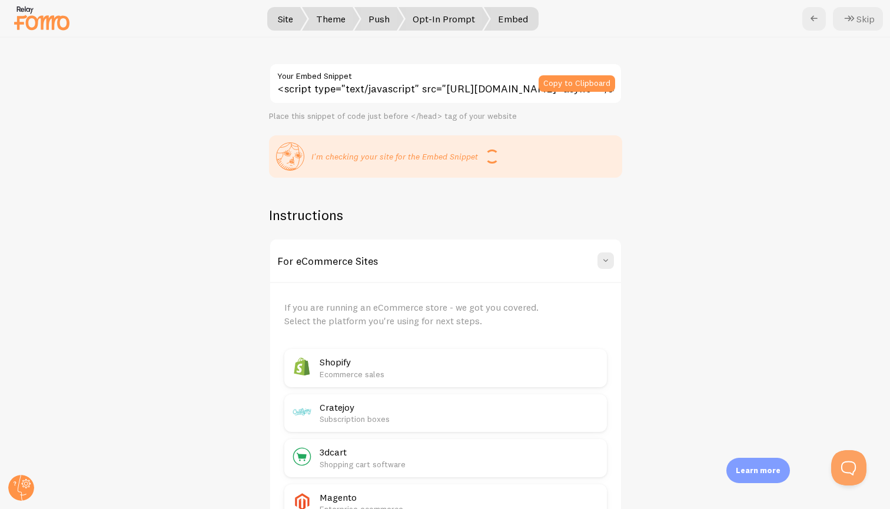
click at [560, 357] on h2 "Shopify" at bounding box center [460, 362] width 280 height 12
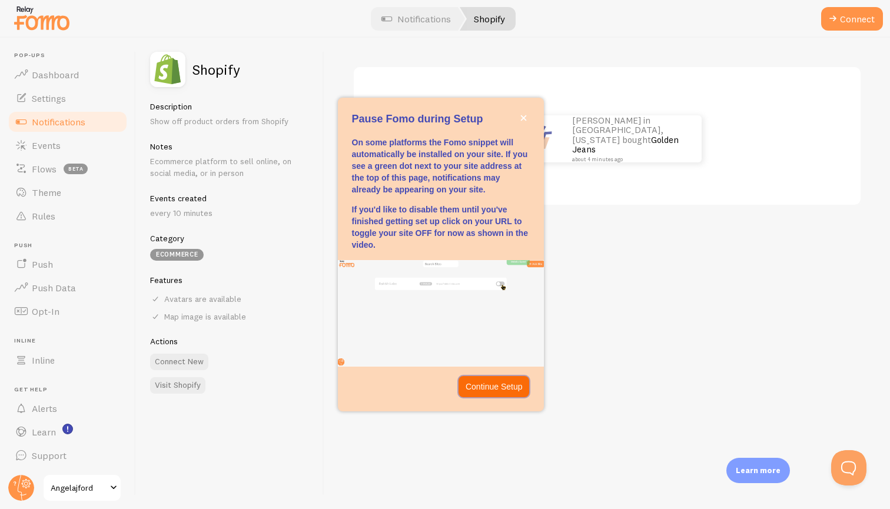
click at [506, 381] on p "Continue Setup" at bounding box center [494, 387] width 57 height 12
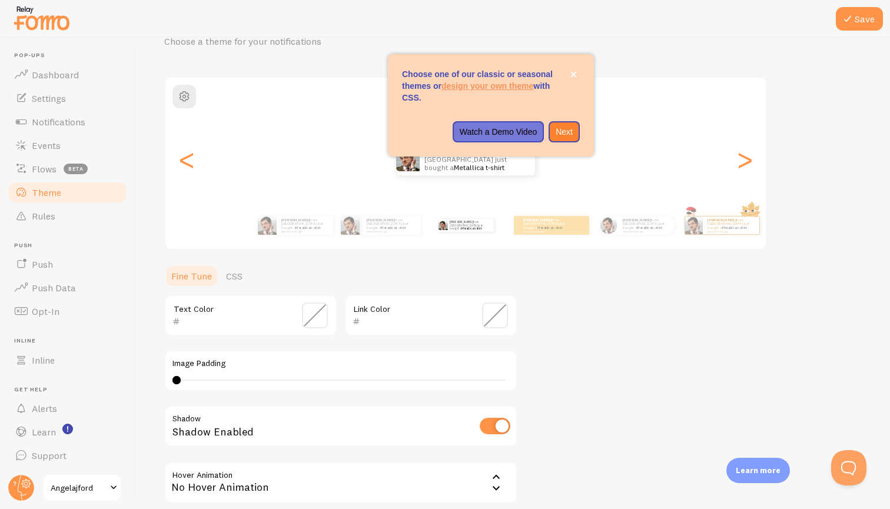
scroll to position [60, 0]
click at [572, 135] on p "Next" at bounding box center [564, 133] width 17 height 12
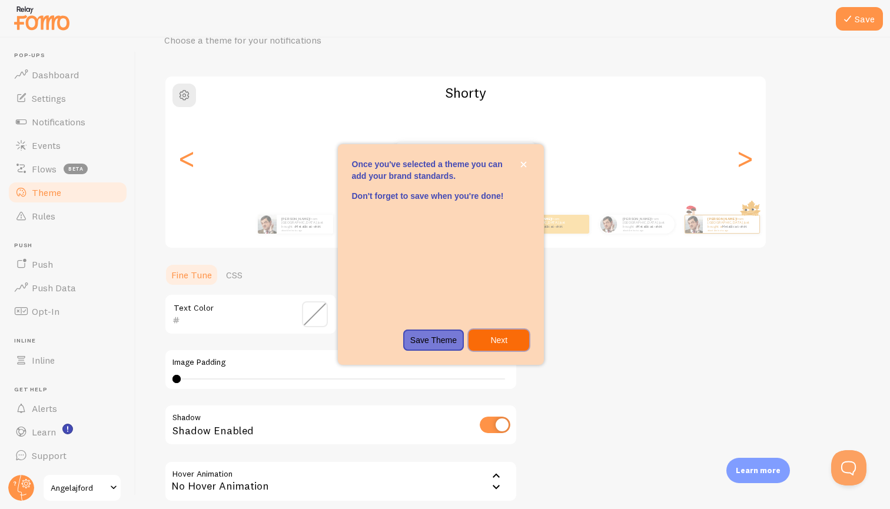
click at [495, 337] on p "Next" at bounding box center [499, 340] width 47 height 12
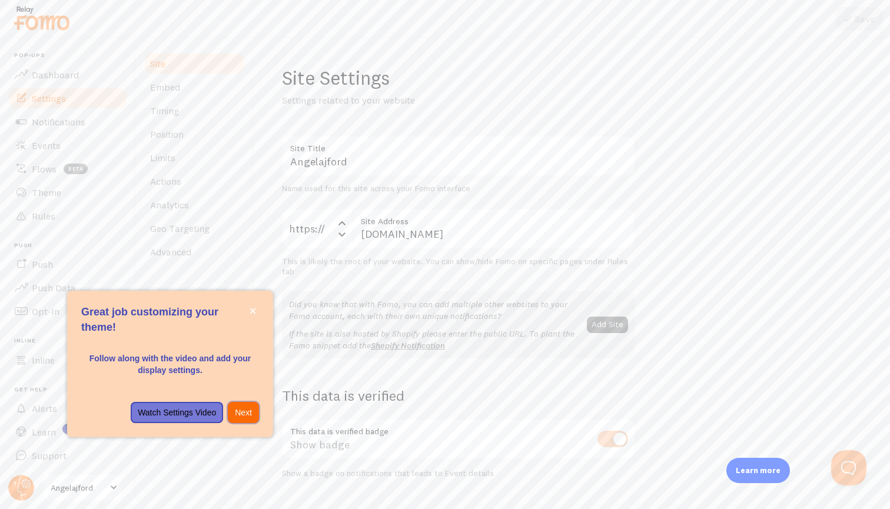
click at [243, 413] on p "Next" at bounding box center [243, 413] width 17 height 12
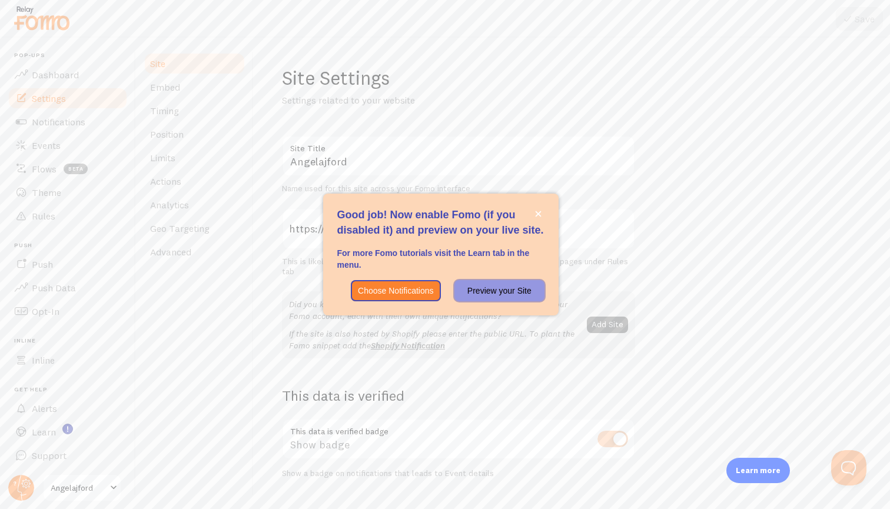
click at [476, 291] on p "Preview your Site" at bounding box center [499, 291] width 75 height 12
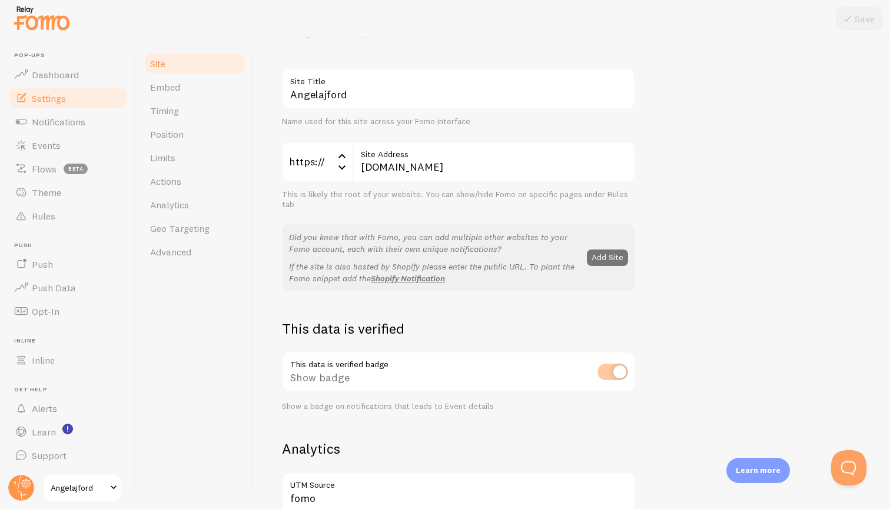
scroll to position [37, 0]
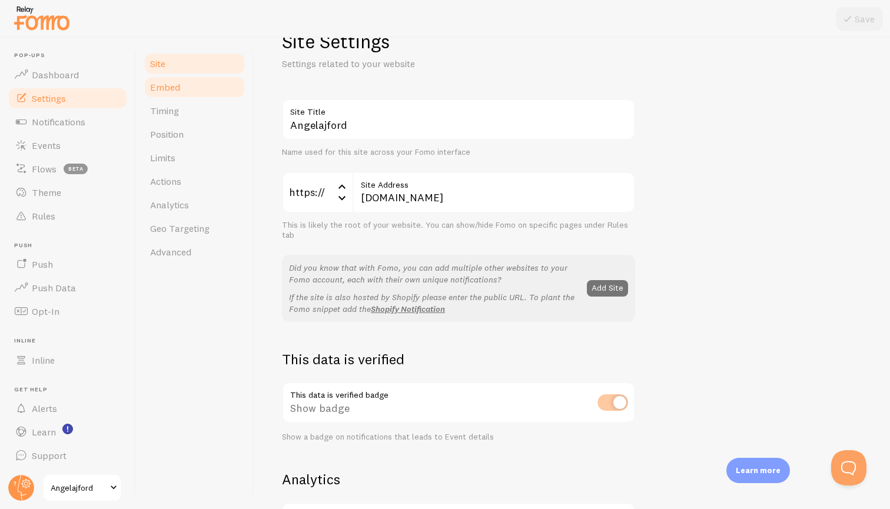
click at [204, 89] on link "Embed" at bounding box center [194, 87] width 103 height 24
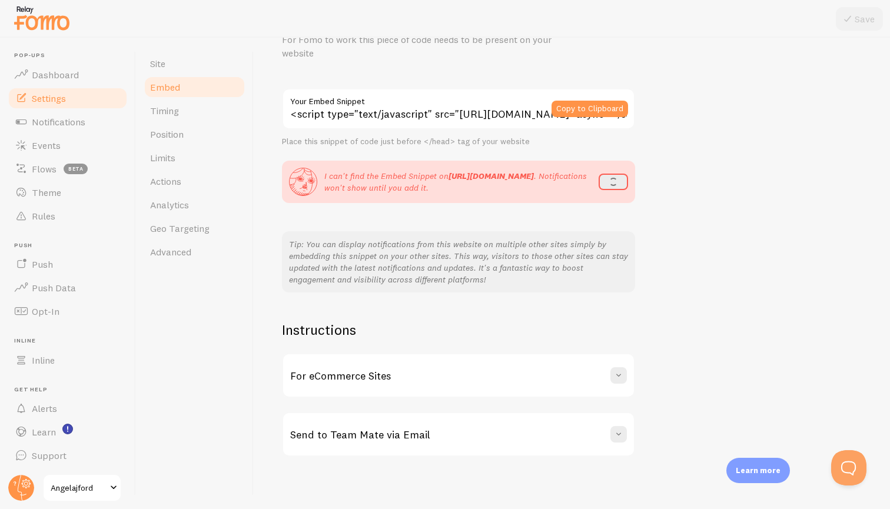
click at [344, 376] on h3 "For eCommerce Sites" at bounding box center [340, 376] width 101 height 14
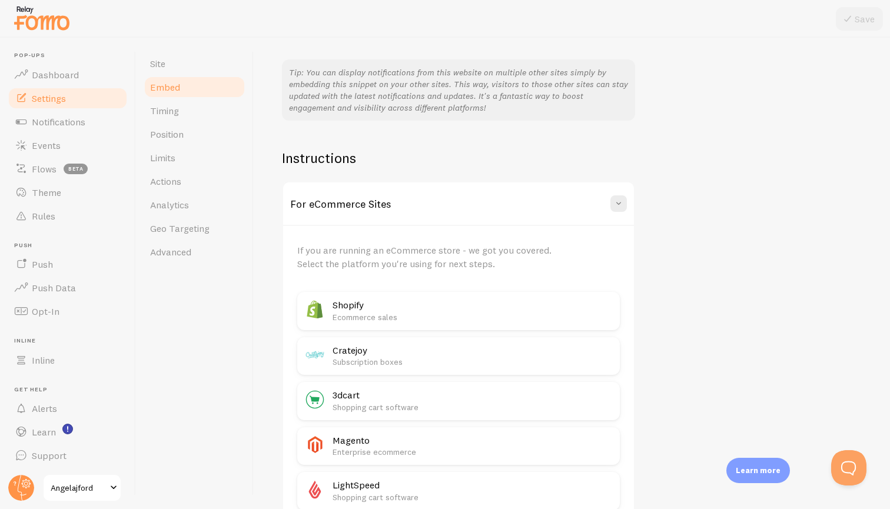
scroll to position [325, 0]
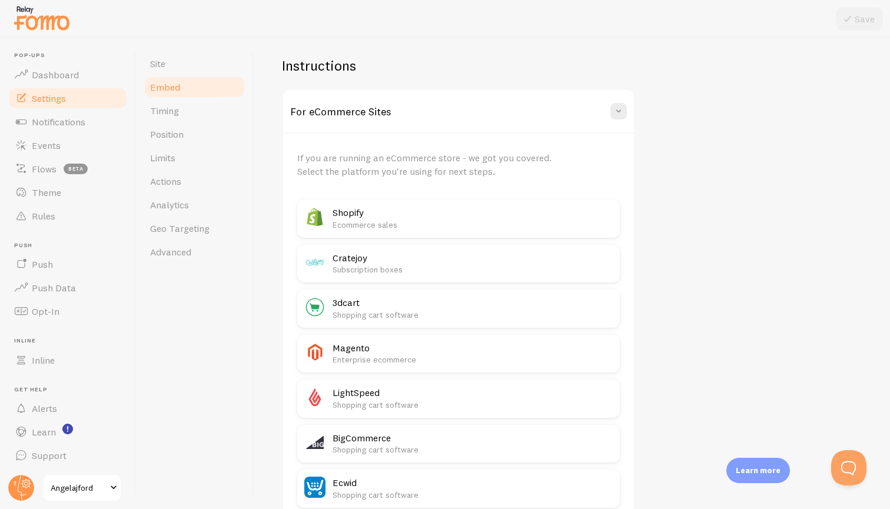
click at [393, 212] on h2 "Shopify" at bounding box center [473, 213] width 280 height 12
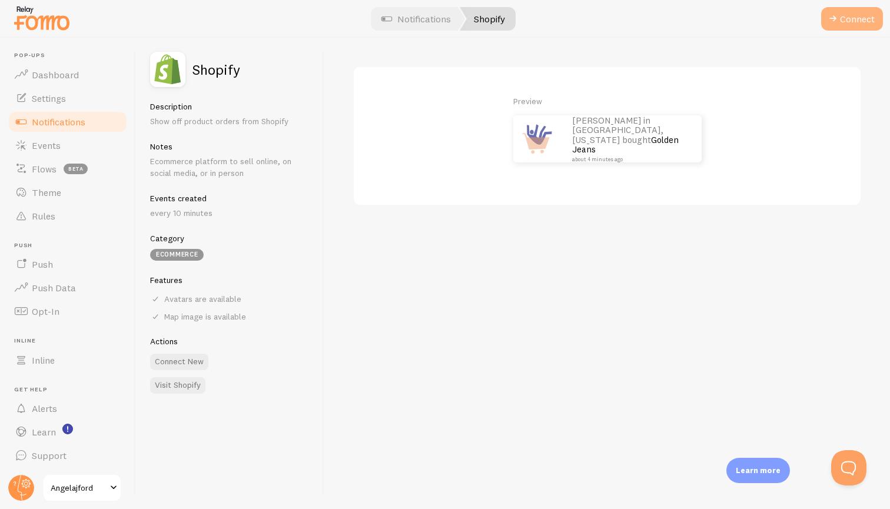
click at [837, 26] on button "Connect" at bounding box center [852, 19] width 62 height 24
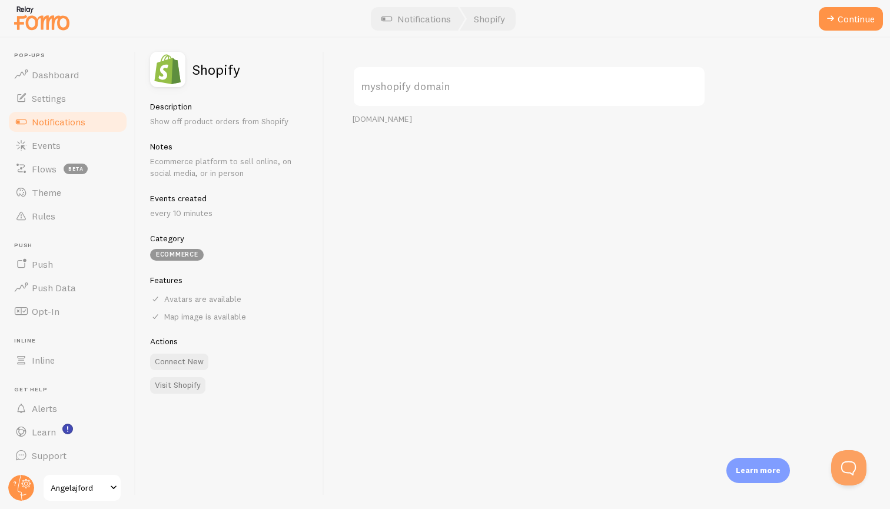
click at [601, 92] on label "myshopify domain" at bounding box center [529, 86] width 353 height 41
click at [601, 92] on input "myshopify domain" at bounding box center [529, 86] width 353 height 41
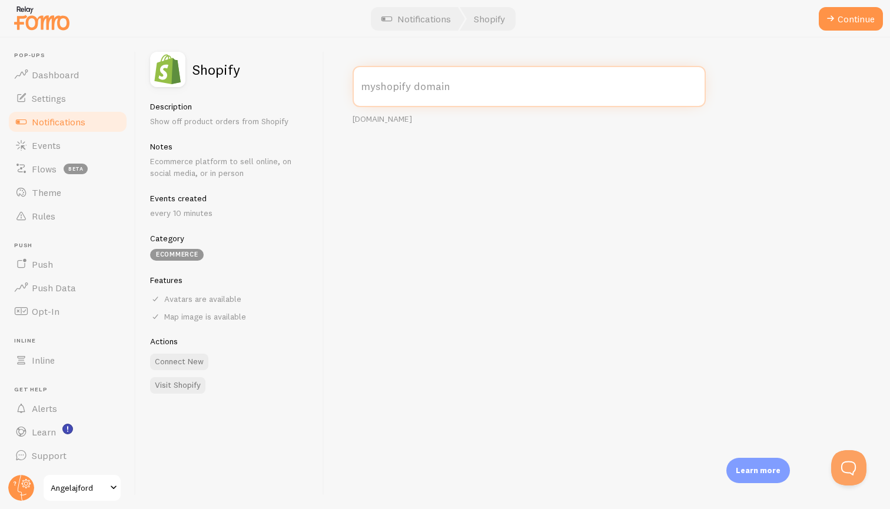
paste input "angela-j-ford-fantasy-author"
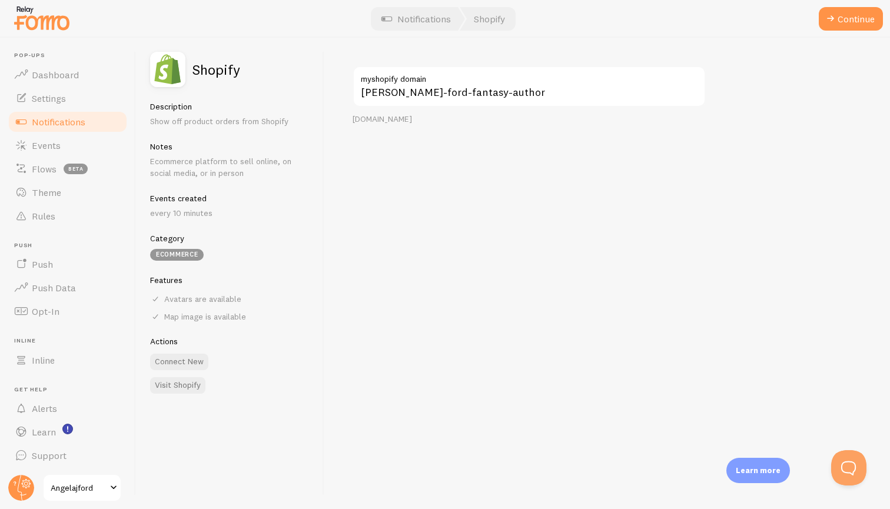
click at [621, 159] on div "angela-j-ford-fantasy-author myshopify domain your-shop.myshopify.com" at bounding box center [607, 274] width 566 height 472
click at [859, 15] on button "Continue" at bounding box center [851, 19] width 64 height 24
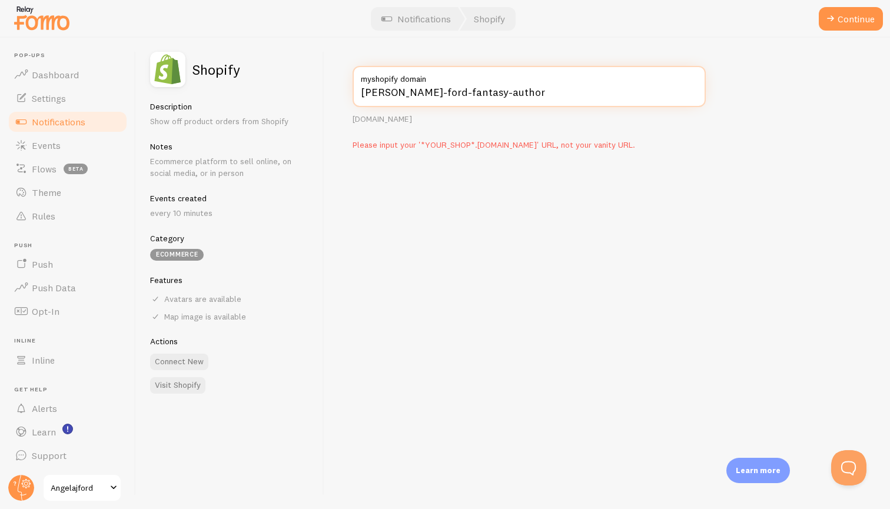
click at [595, 93] on input "angela-j-ford-fantasy-author" at bounding box center [529, 86] width 353 height 41
type input "angela-j-ford-fantasy-author.myshopify.com"
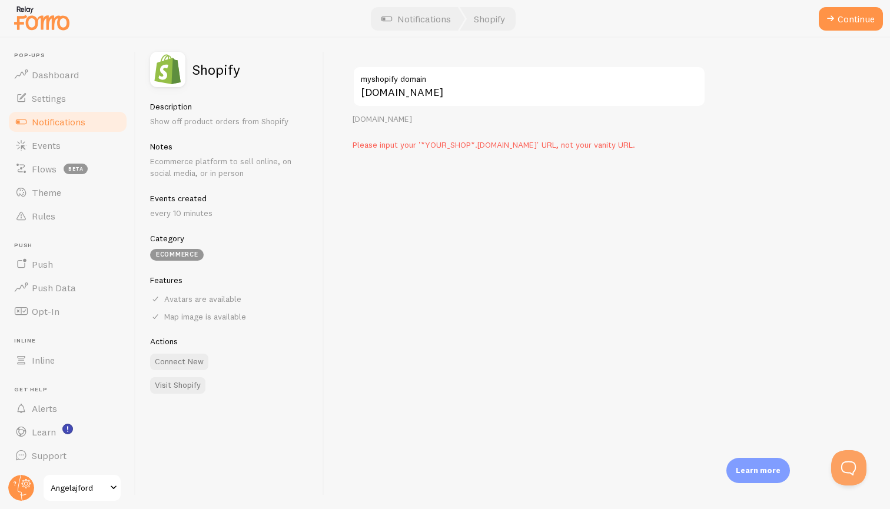
click at [777, 156] on div "angela-j-ford-fantasy-author.myshopify.com myshopify domain your-shop.myshopify…" at bounding box center [607, 274] width 566 height 472
click at [836, 14] on span at bounding box center [831, 19] width 14 height 14
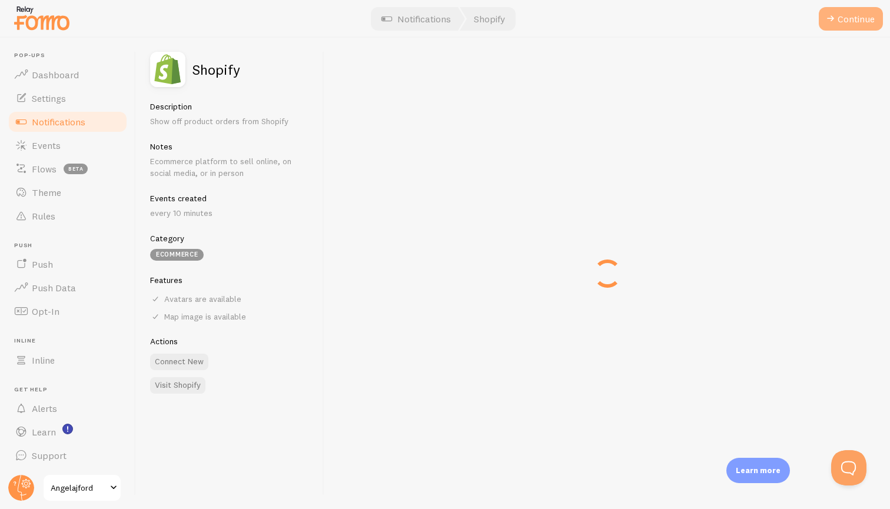
click at [861, 18] on button "Continue" at bounding box center [851, 19] width 64 height 24
